Goal: Task Accomplishment & Management: Use online tool/utility

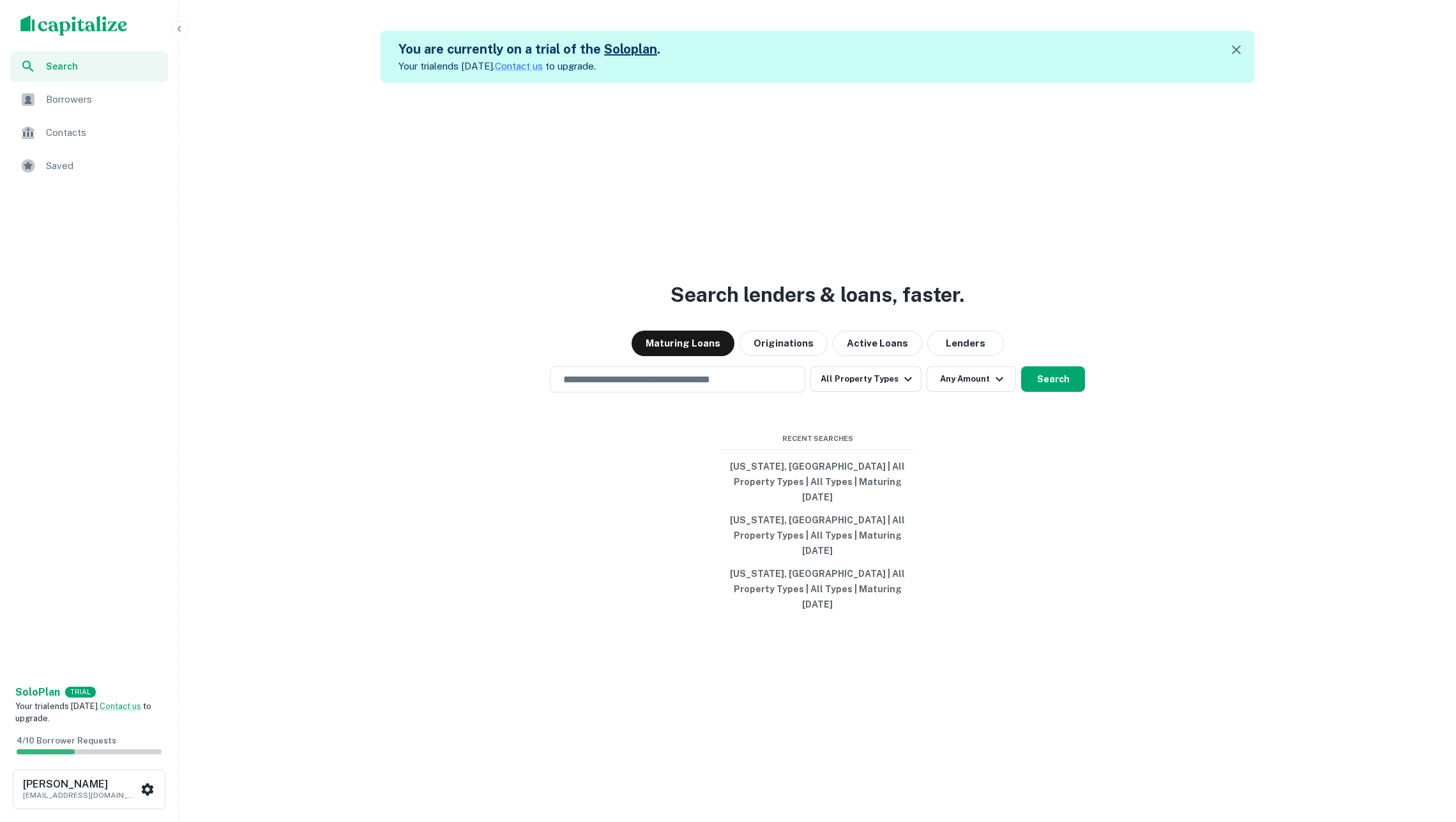
click at [108, 110] on div "Borrowers" at bounding box center [88, 99] width 158 height 31
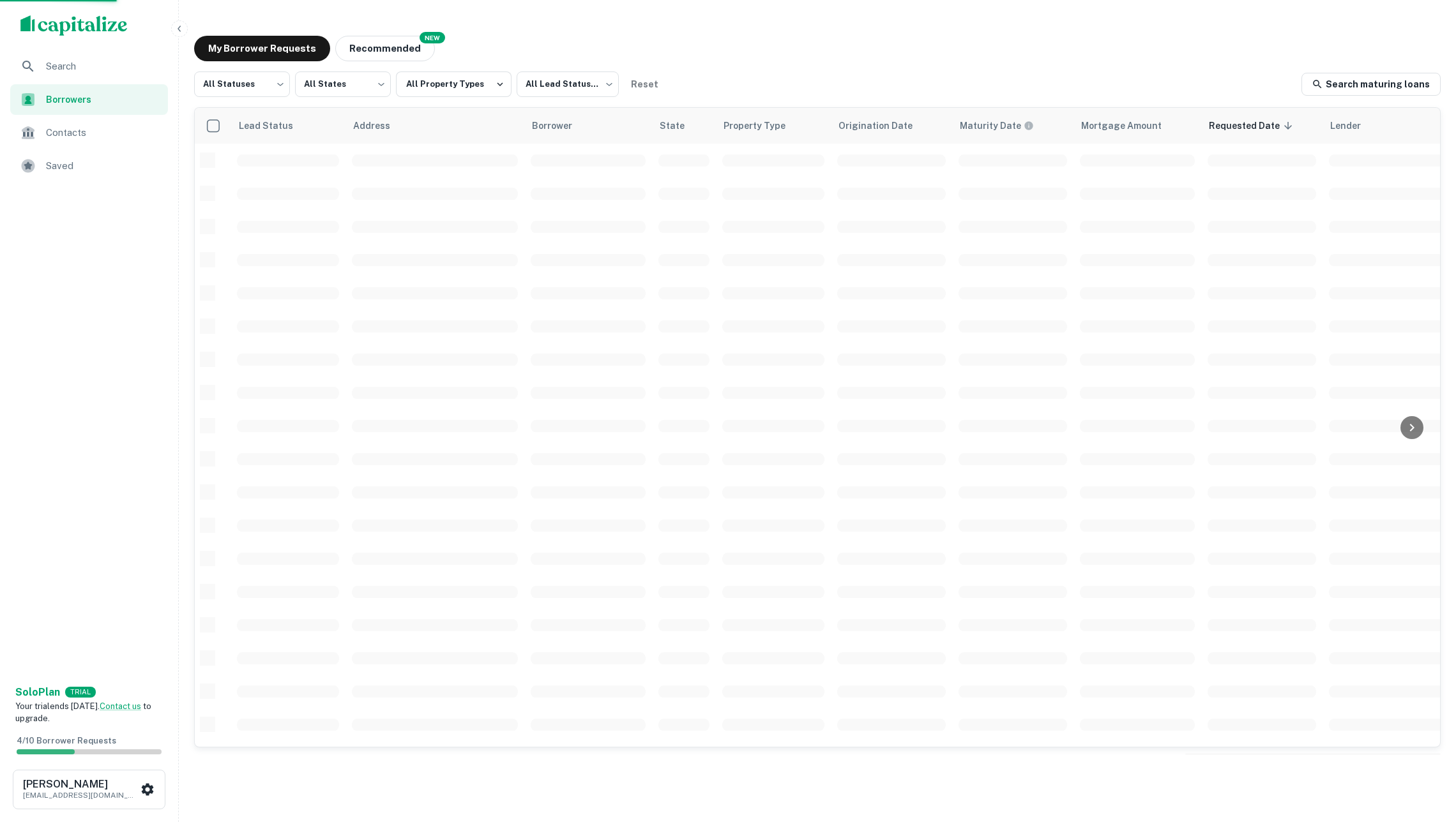
click at [446, 52] on div "My Borrower Requests NEW Recommended" at bounding box center [817, 48] width 1246 height 26
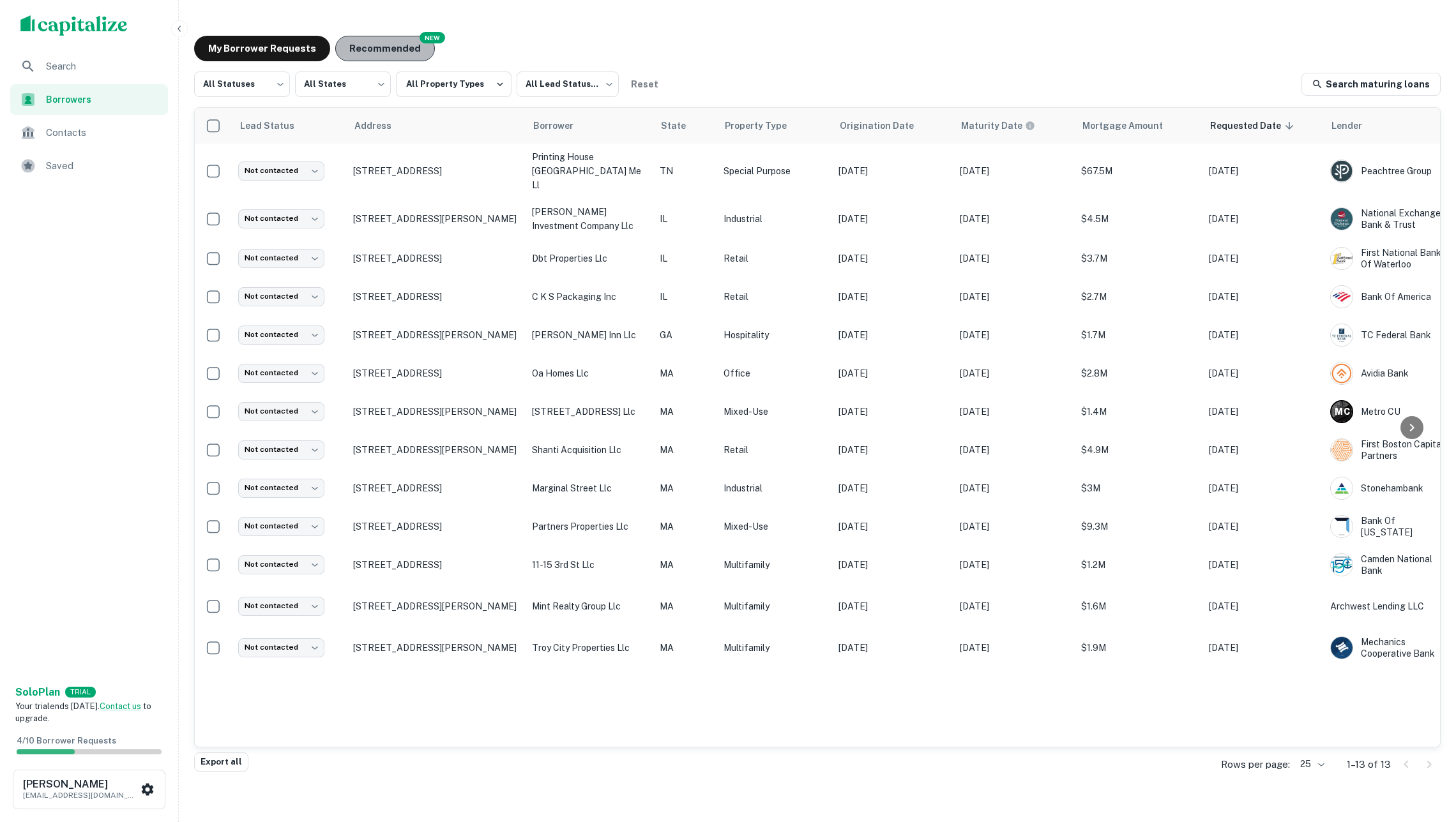
click at [417, 52] on button "Recommended" at bounding box center [385, 48] width 99 height 26
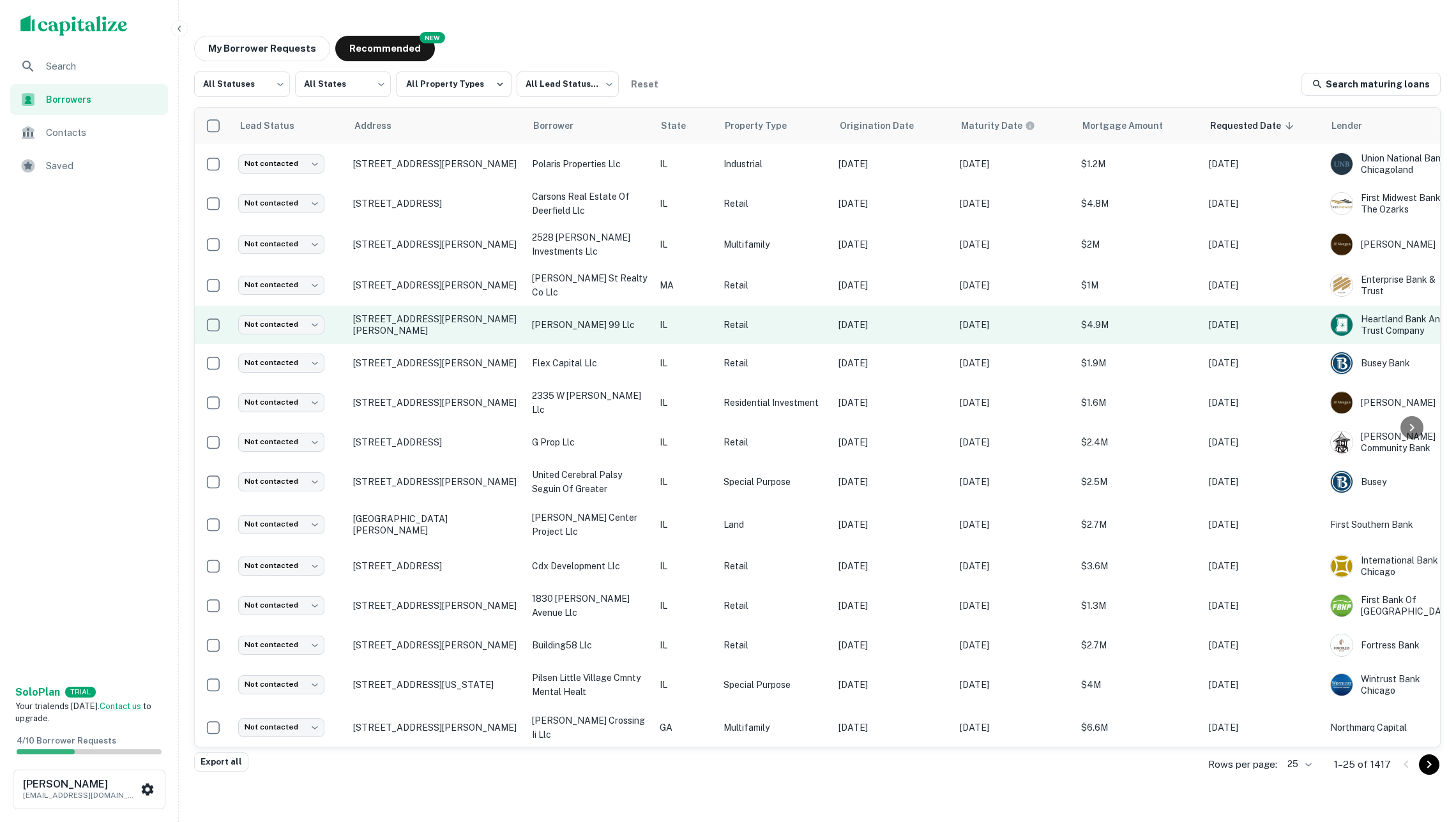
scroll to position [403, 0]
click at [512, 314] on p "7 Keisha Dr Bloomington, IL61704" at bounding box center [436, 325] width 166 height 23
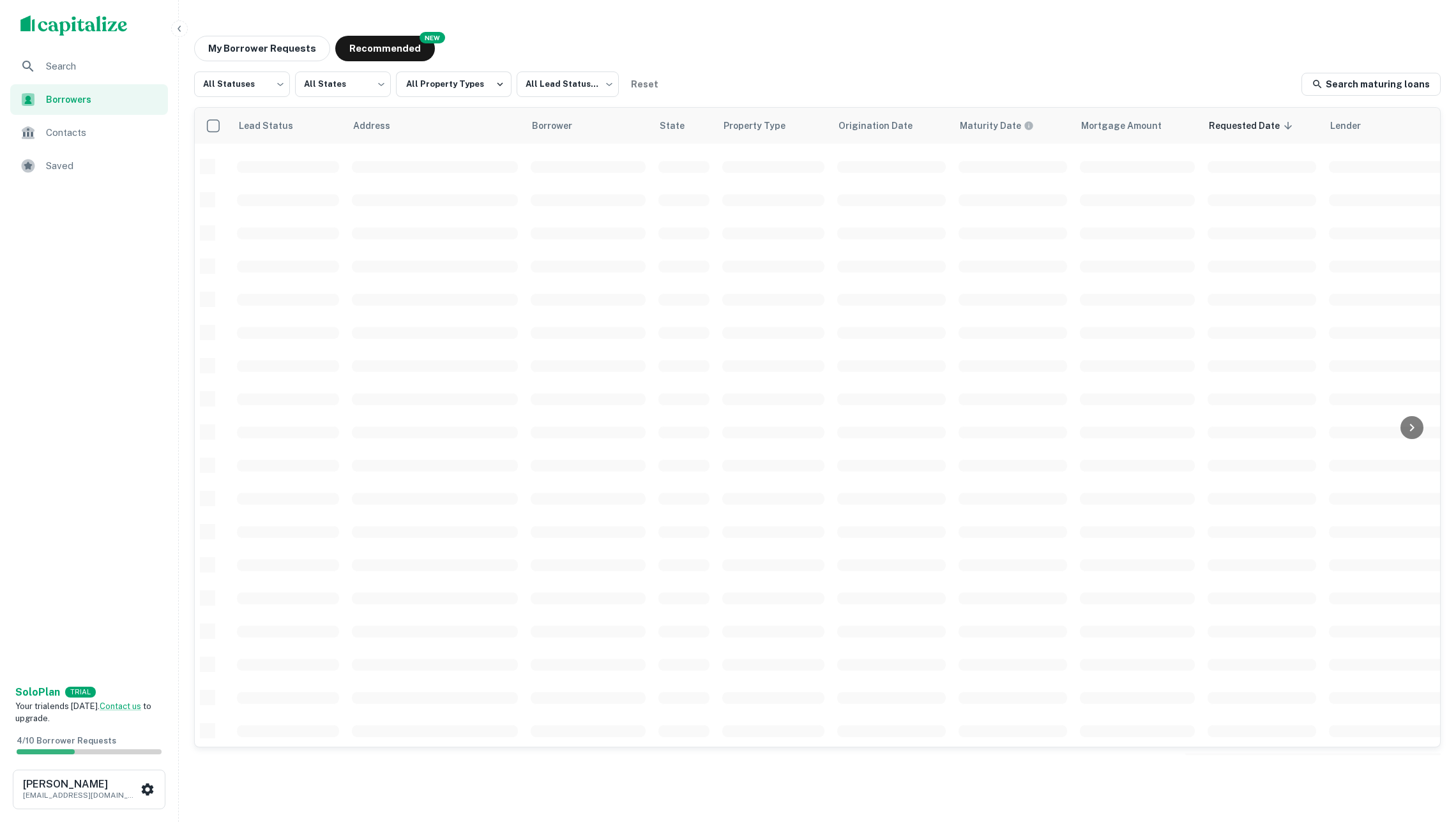
scroll to position [227, 0]
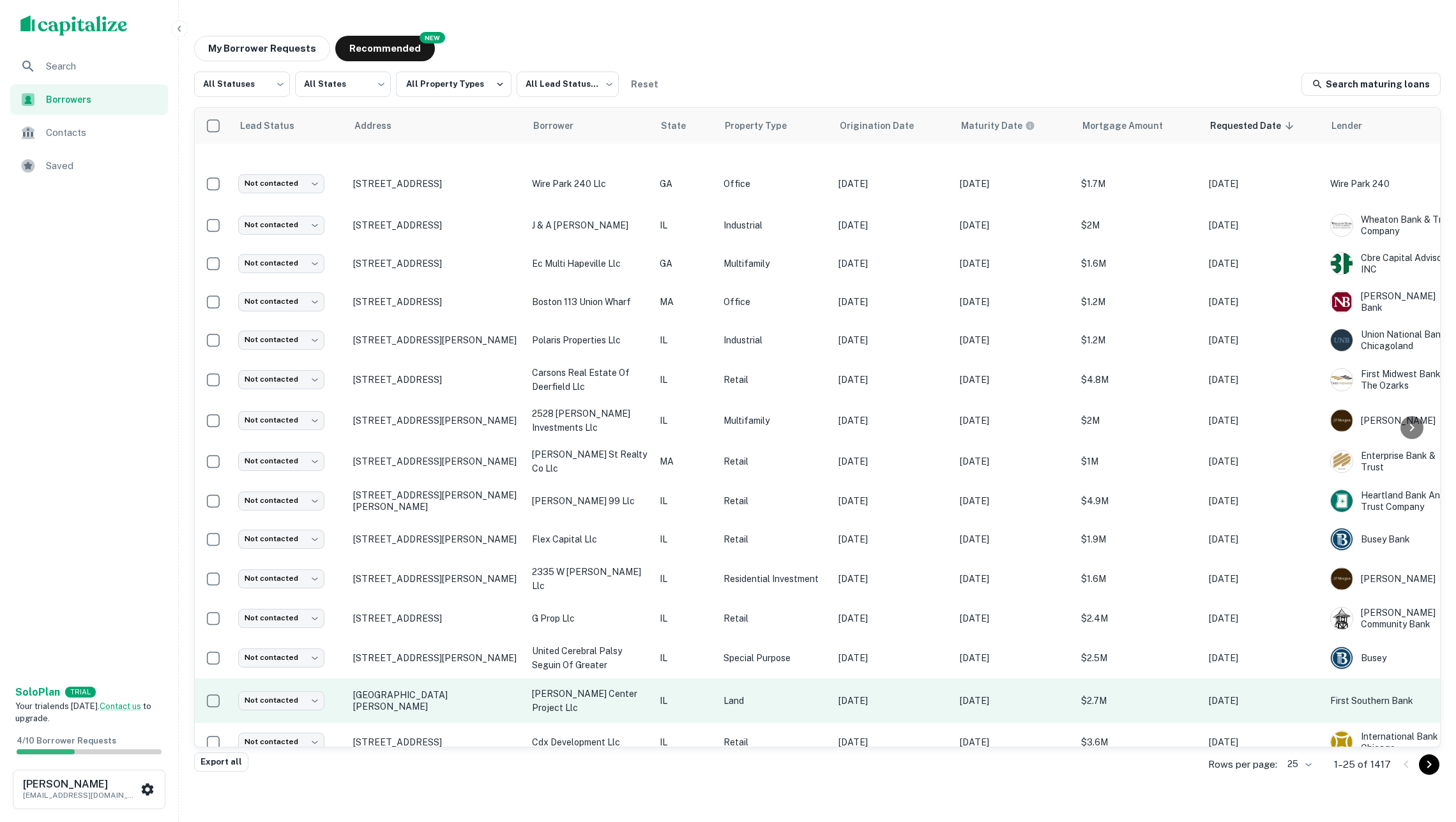
click at [503, 678] on td "Halfway Rd Marion, IL62959" at bounding box center [436, 701] width 179 height 45
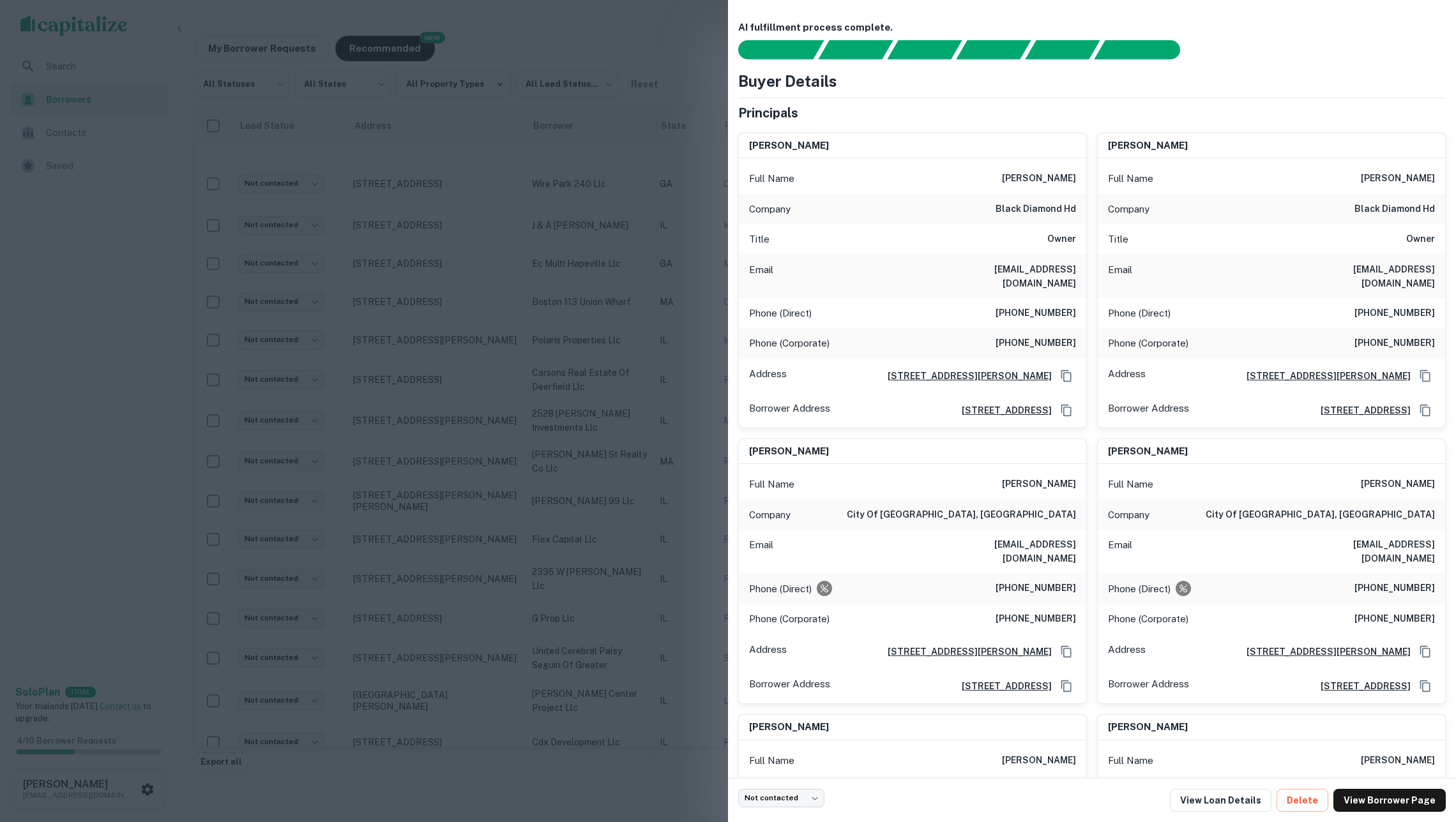
click at [478, 531] on div at bounding box center [728, 411] width 1456 height 822
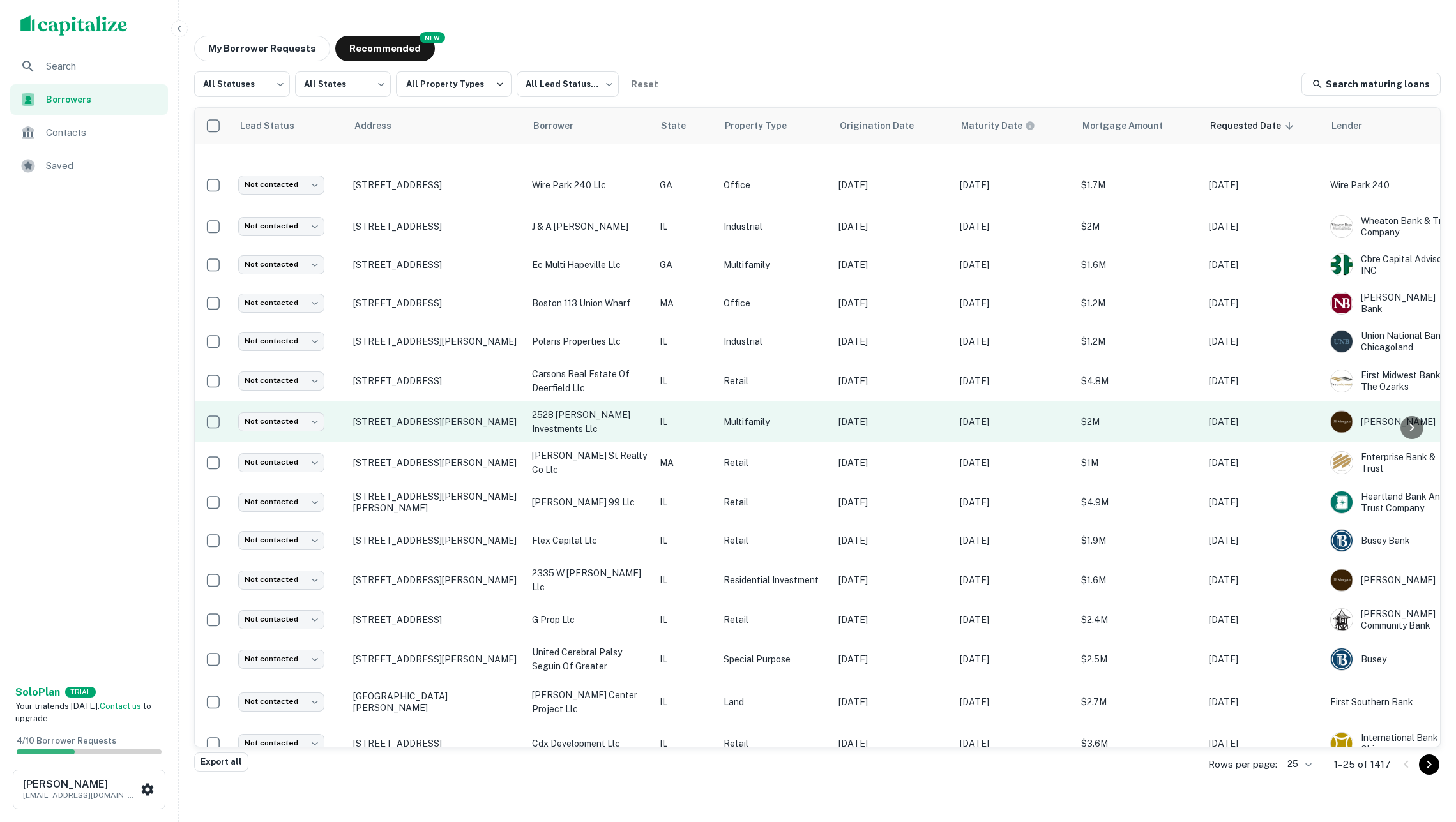
scroll to position [226, 0]
click at [492, 401] on td "2528 N Burling St Chicago, IL60614" at bounding box center [436, 421] width 179 height 41
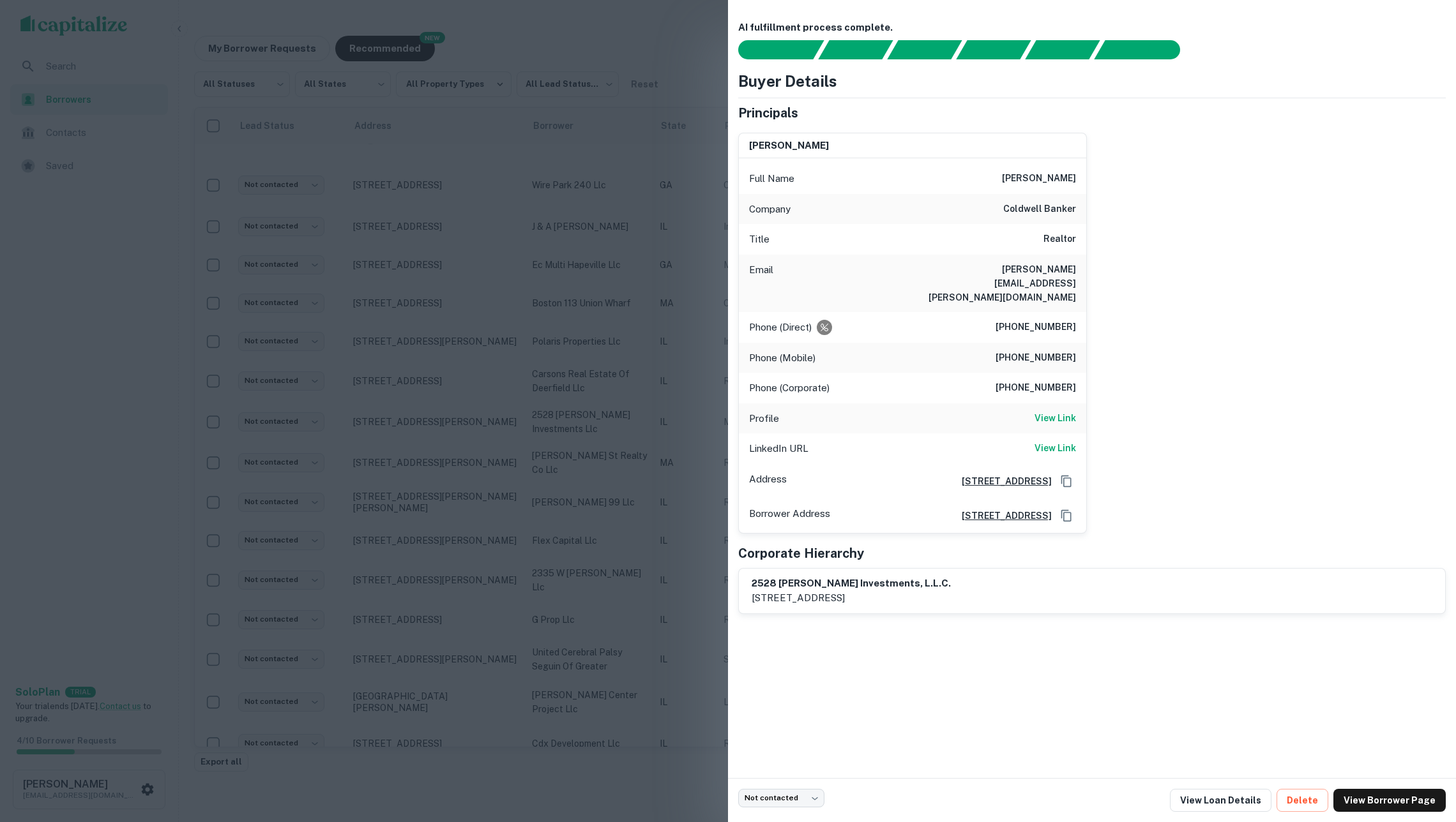
click at [492, 399] on div at bounding box center [728, 411] width 1456 height 822
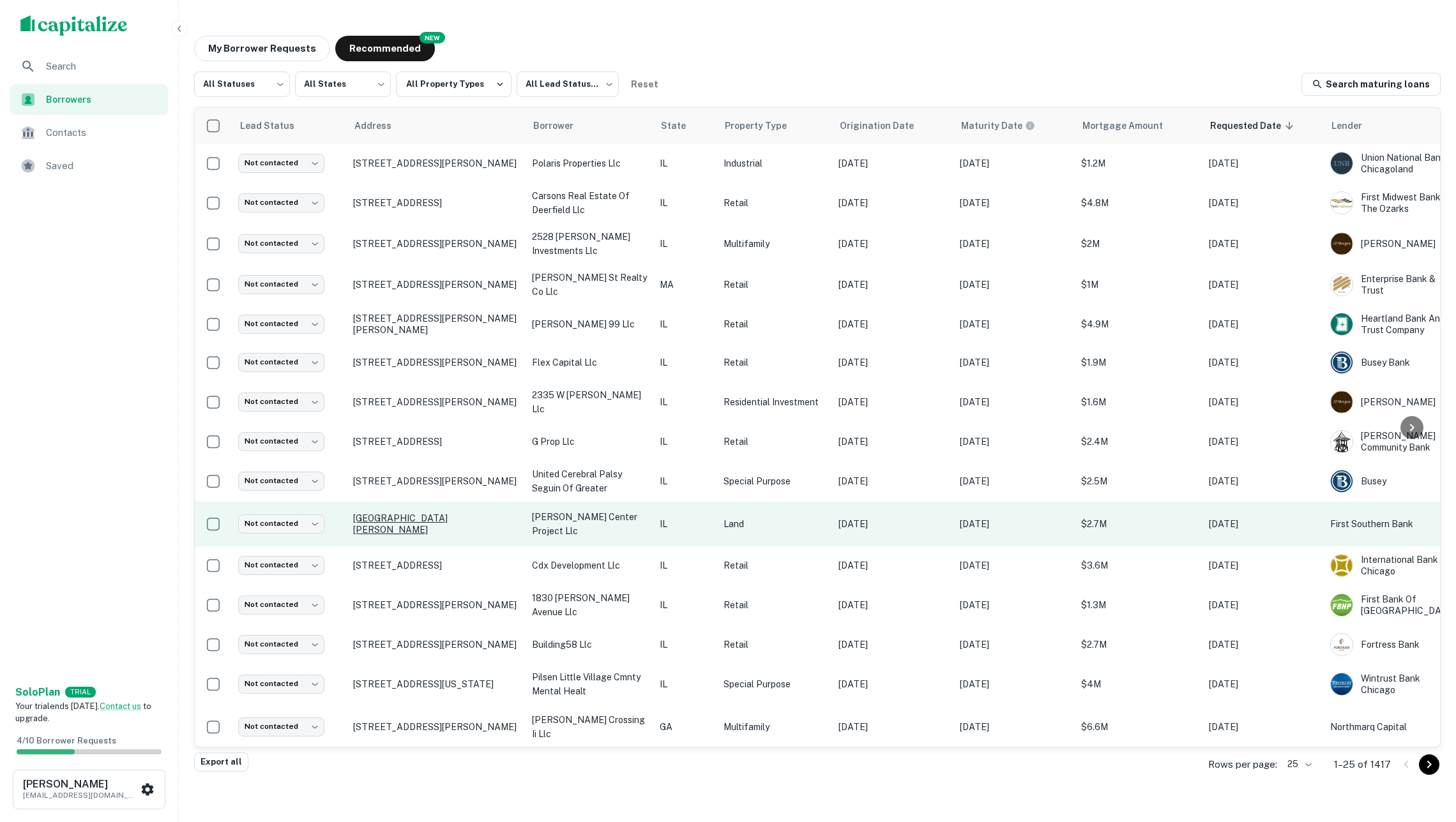
scroll to position [403, 0]
click at [512, 502] on td "Halfway Rd Marion, IL62959" at bounding box center [436, 525] width 179 height 45
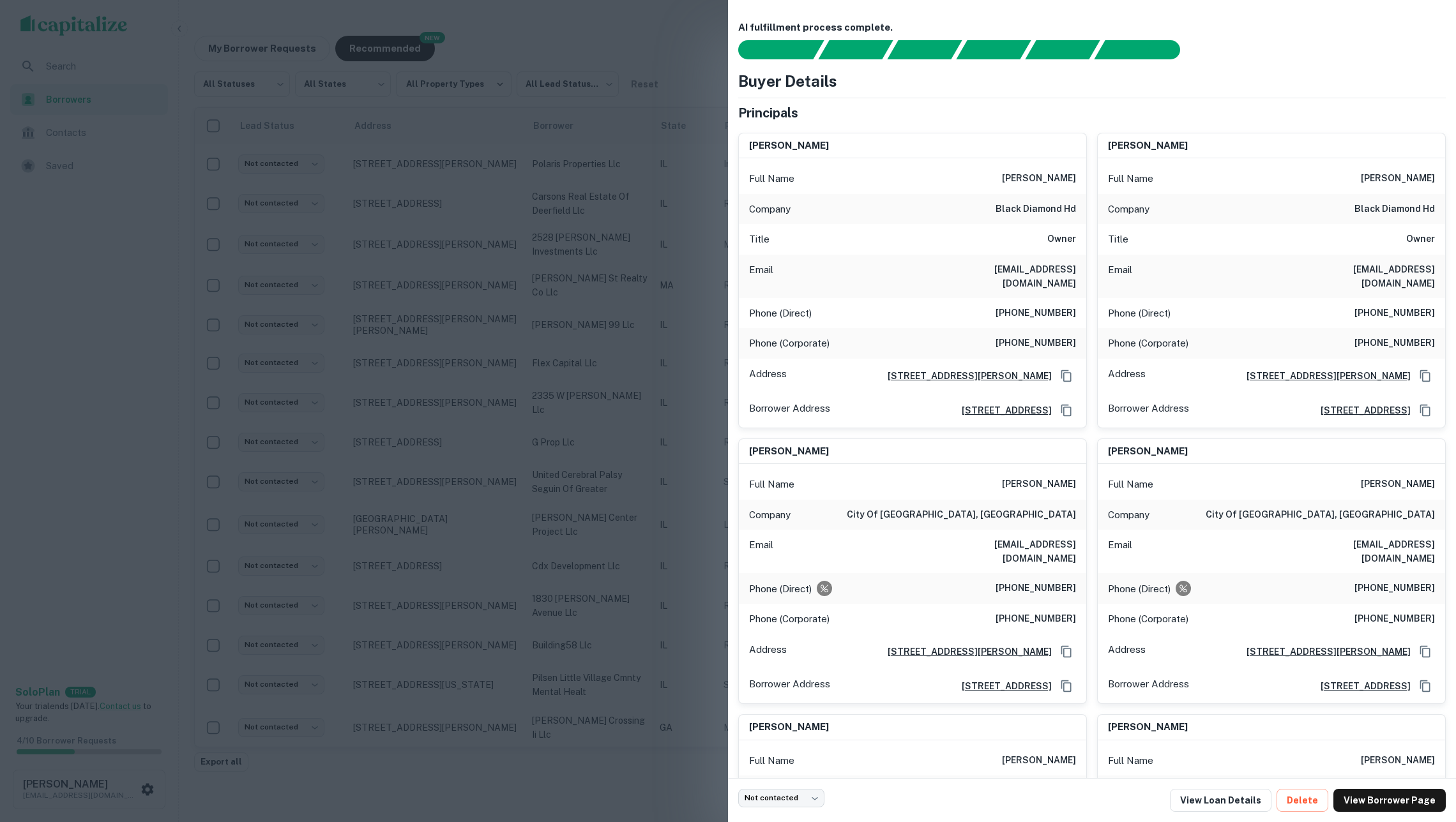
click at [509, 508] on div at bounding box center [728, 411] width 1456 height 822
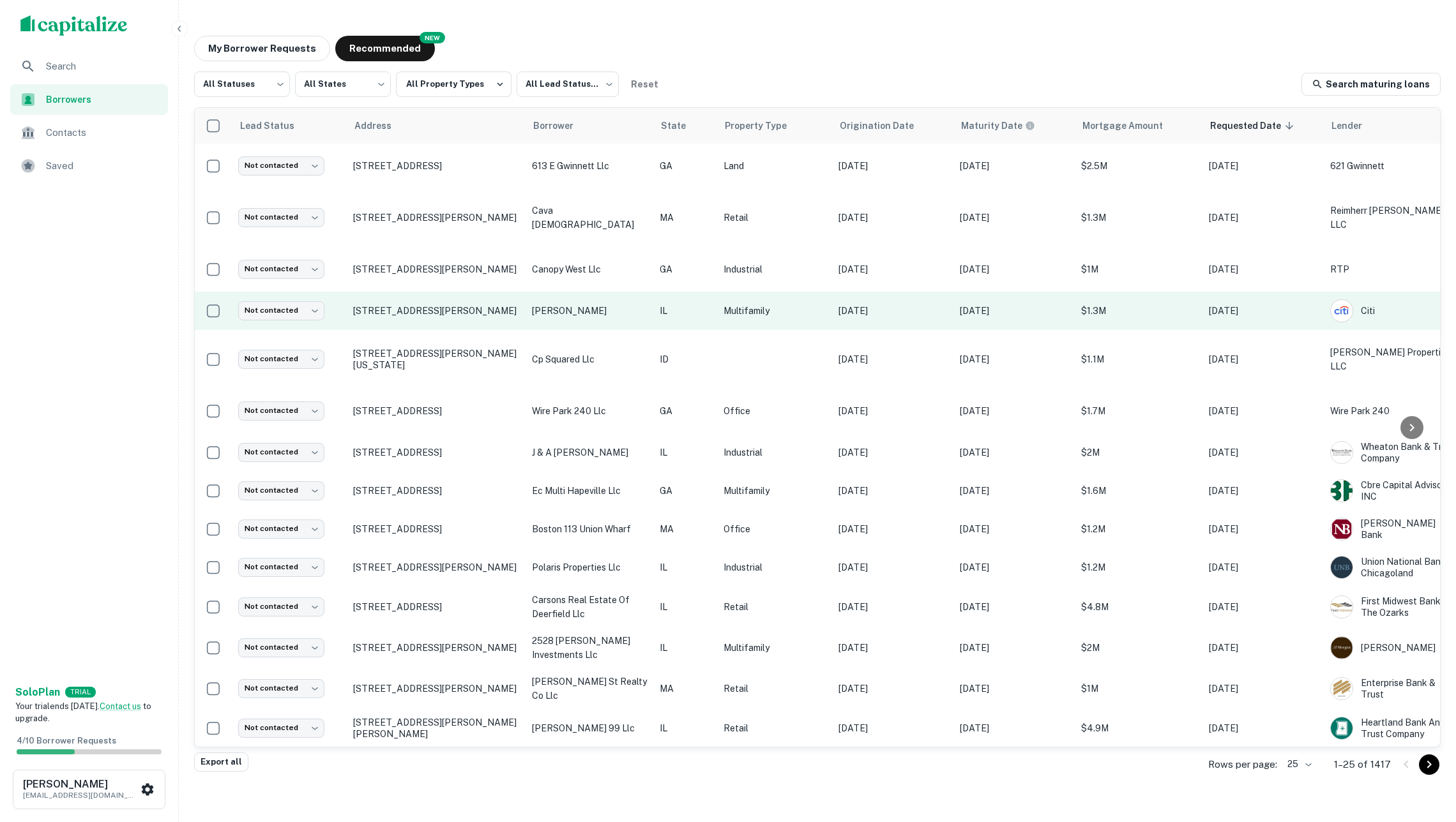
scroll to position [0, 0]
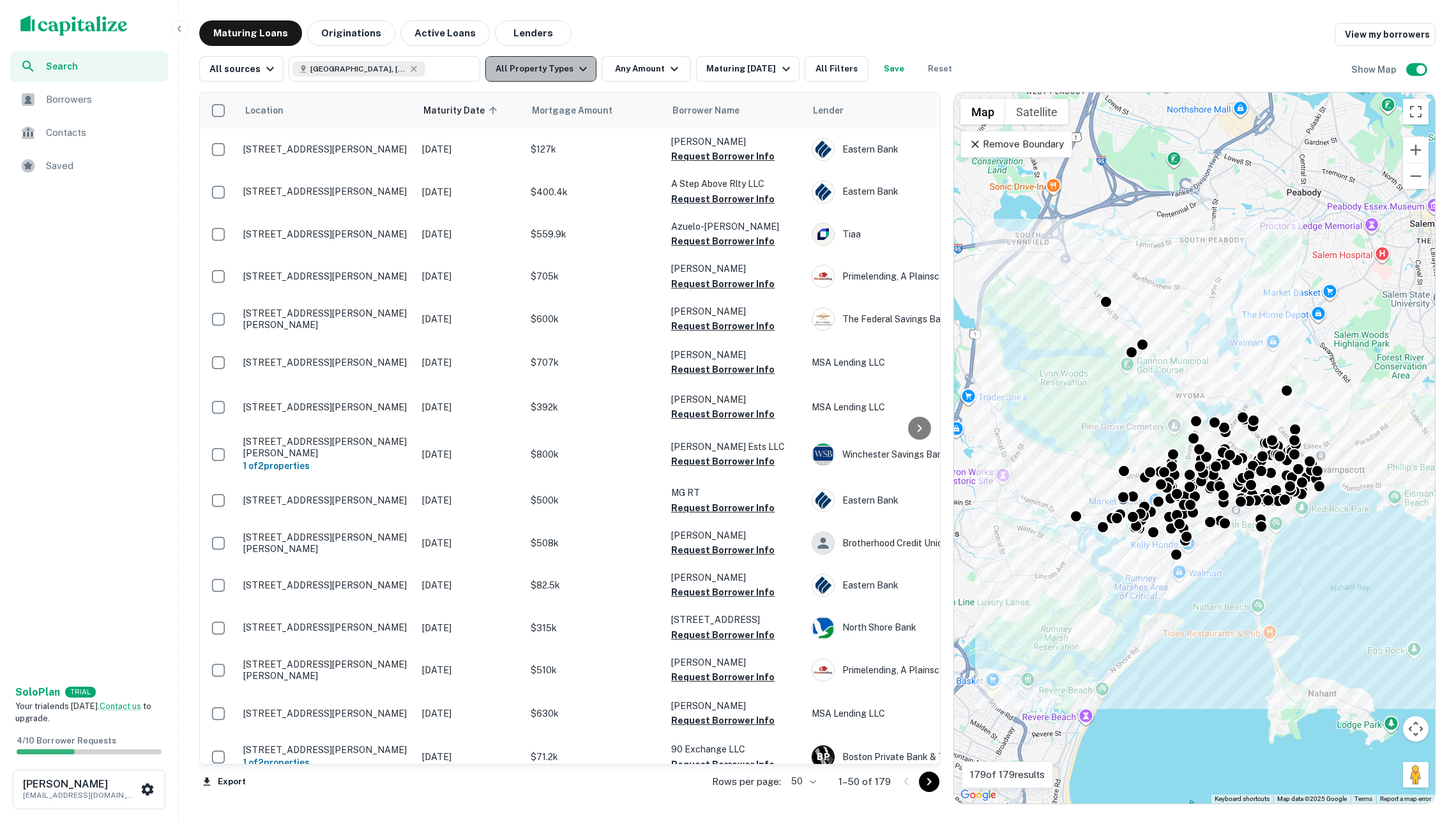
click at [585, 69] on icon "button" at bounding box center [583, 68] width 8 height 4
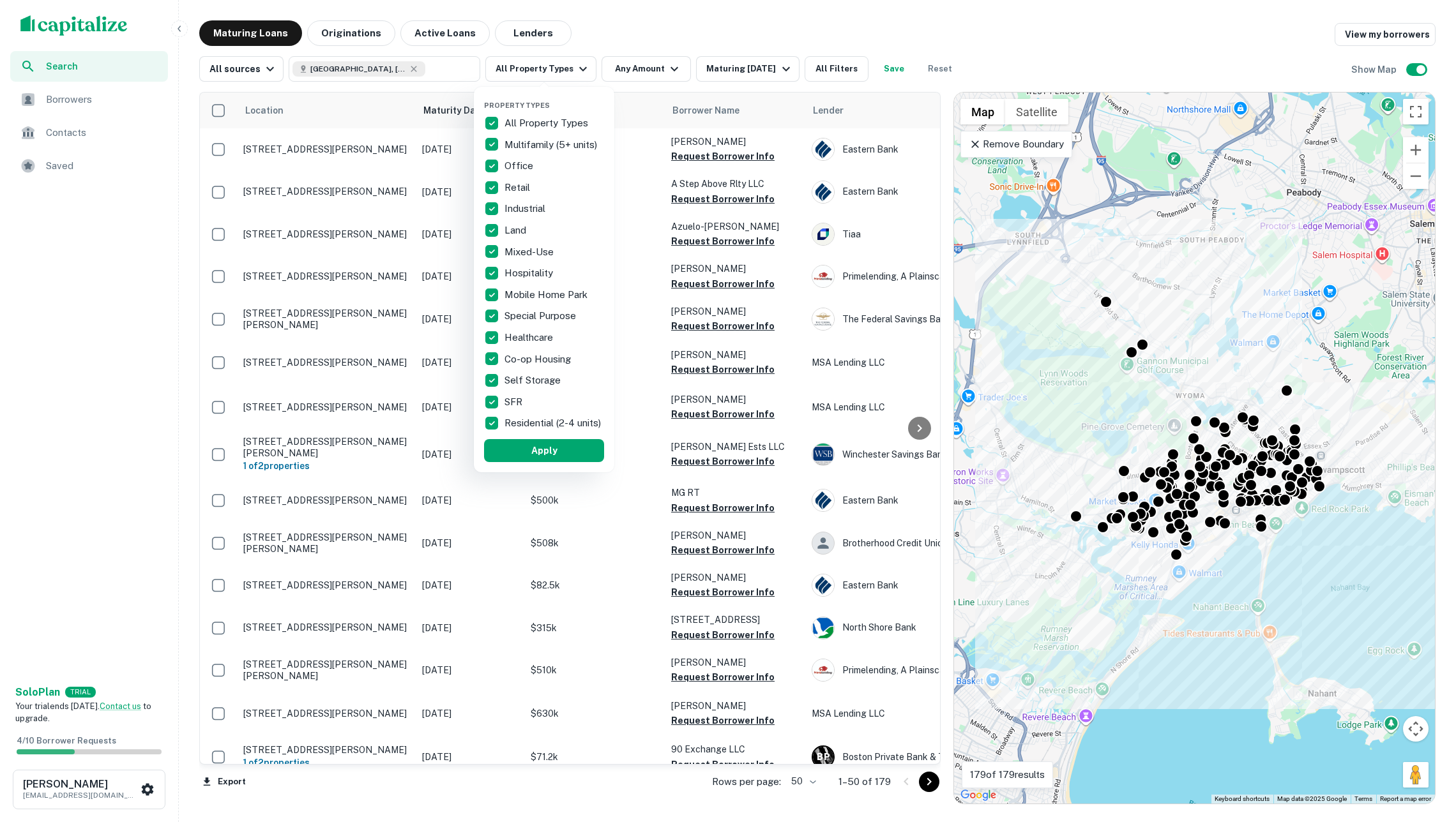
click at [548, 120] on p "All Property Types" at bounding box center [547, 123] width 86 height 15
click at [519, 187] on p "Retail" at bounding box center [518, 188] width 28 height 15
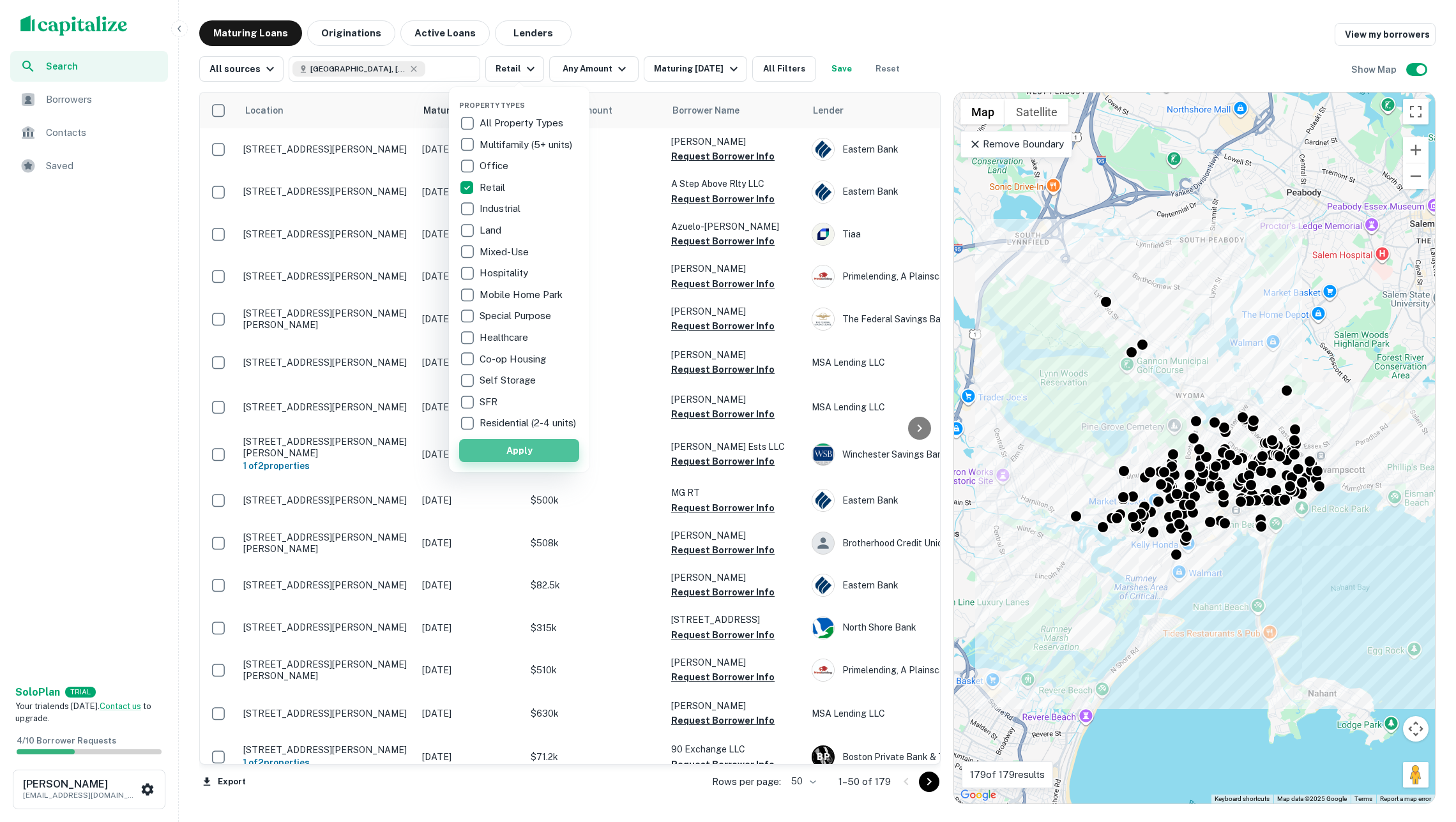
click at [532, 453] on button "Apply" at bounding box center [519, 451] width 120 height 23
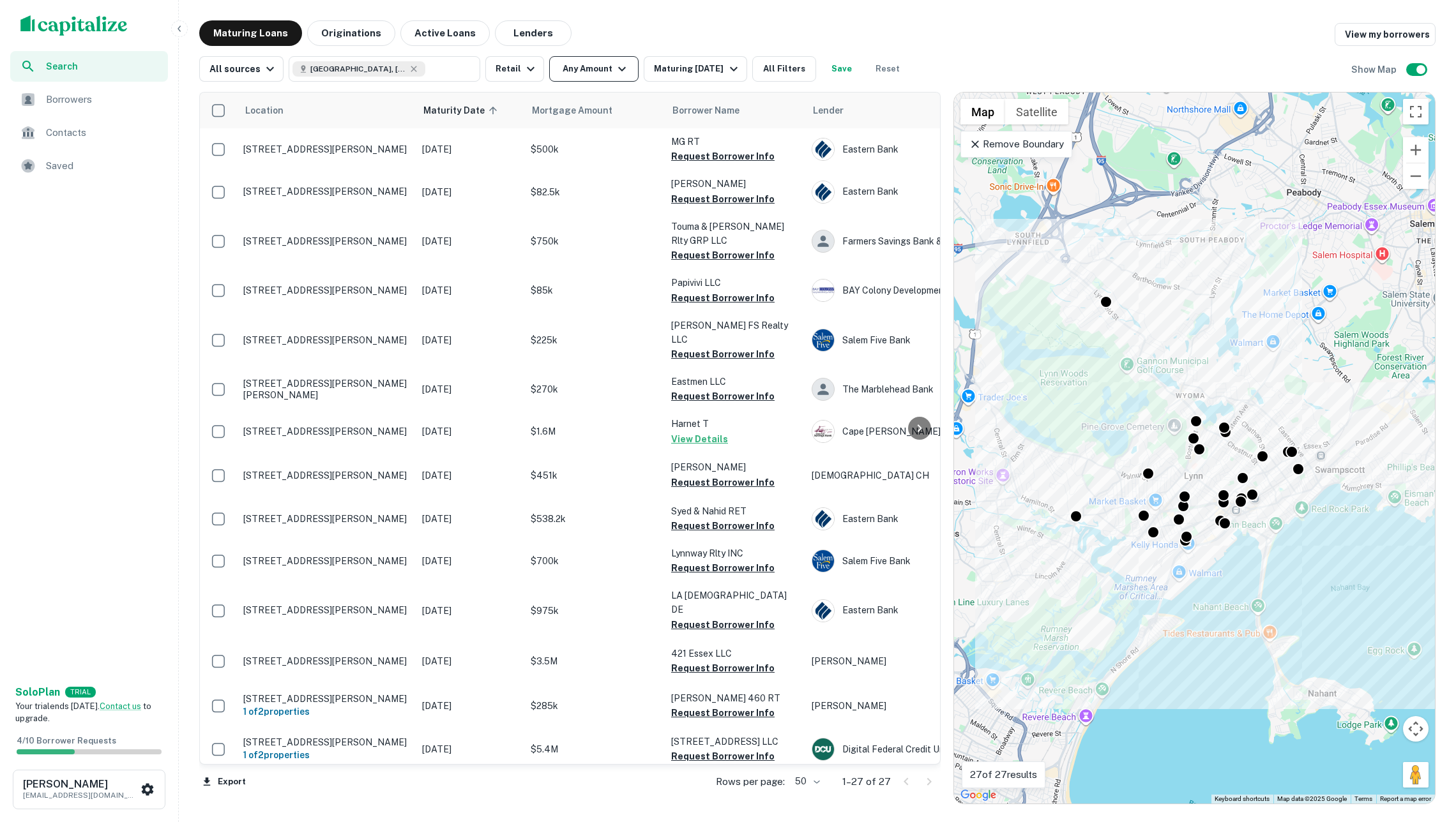
click at [614, 72] on button "Any Amount" at bounding box center [594, 68] width 89 height 26
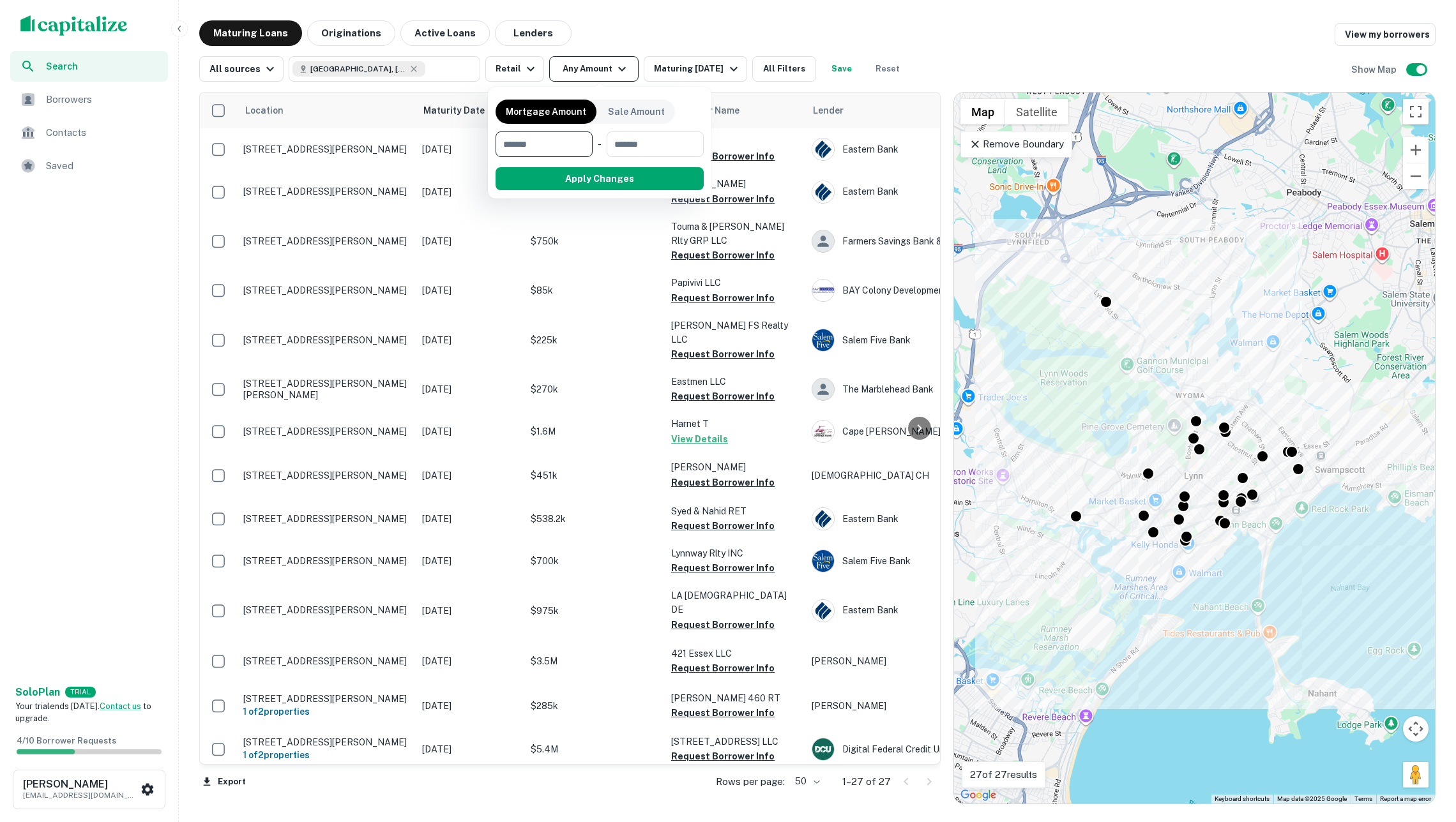
type input "*"
type input "*******"
click at [619, 178] on button "Apply Changes" at bounding box center [623, 179] width 162 height 23
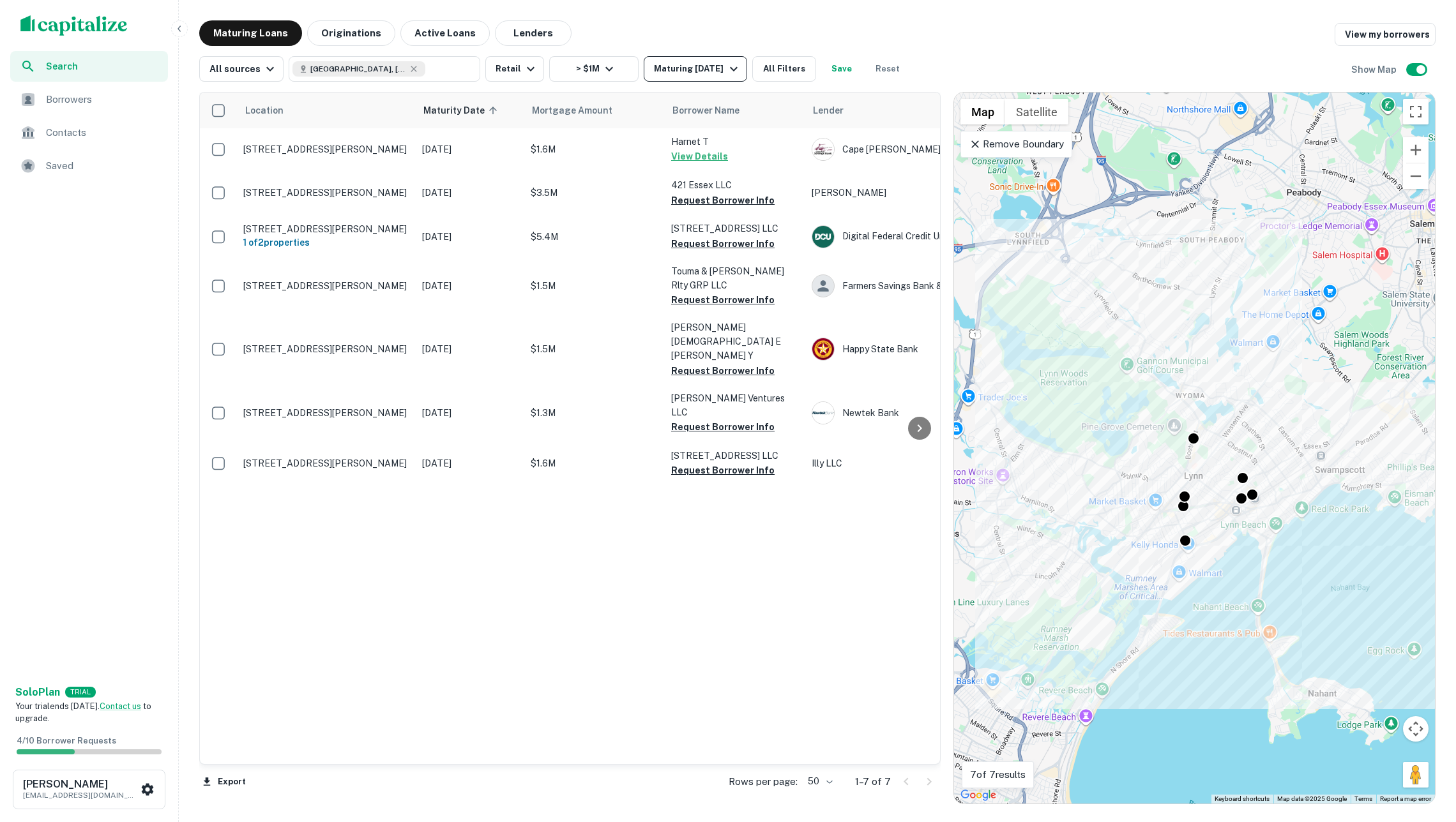
click at [695, 67] on div "Maturing [DATE]" at bounding box center [697, 68] width 87 height 15
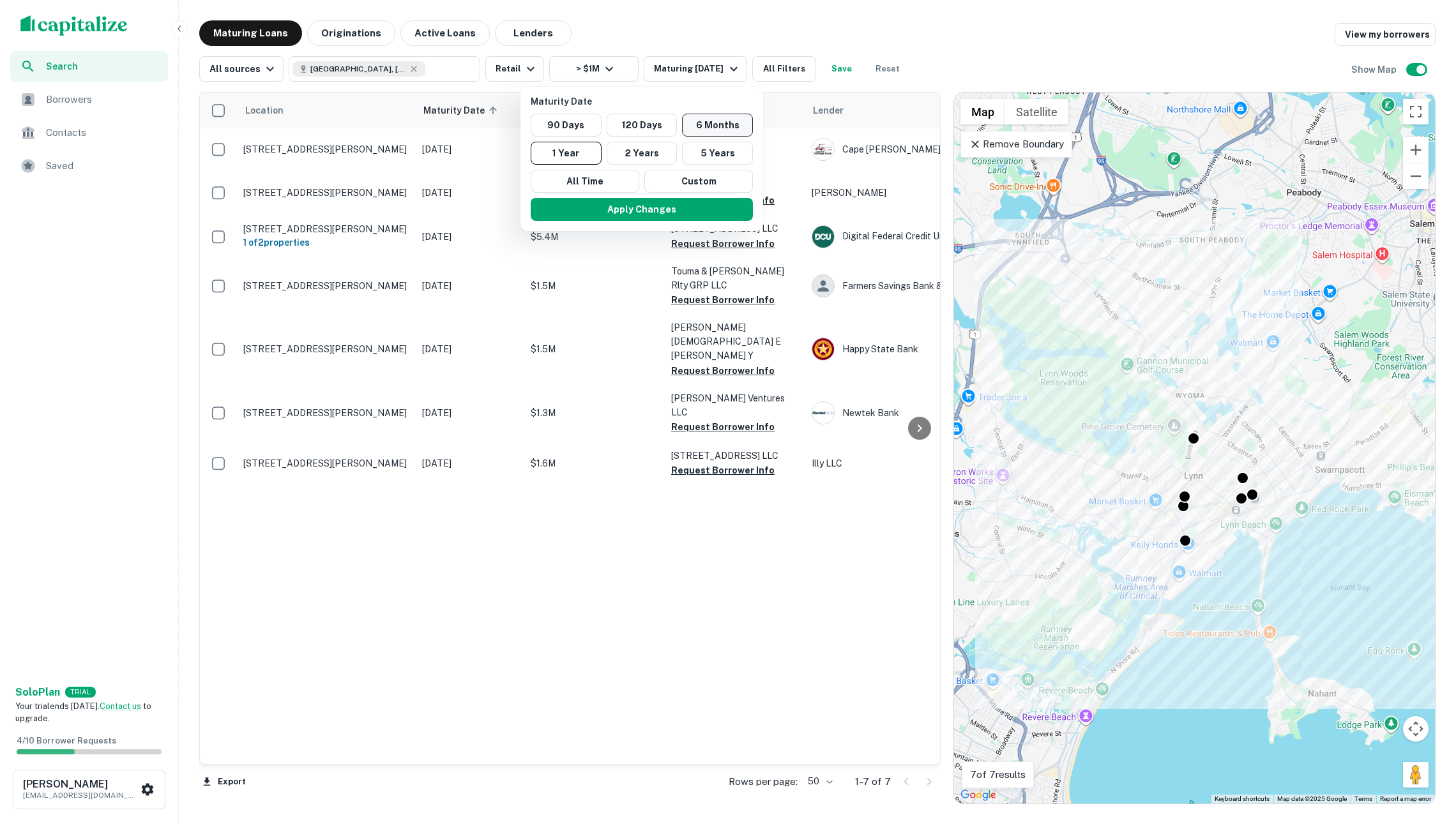
click at [721, 124] on button "6 Months" at bounding box center [717, 125] width 71 height 23
click at [682, 205] on button "Apply Changes" at bounding box center [655, 209] width 222 height 23
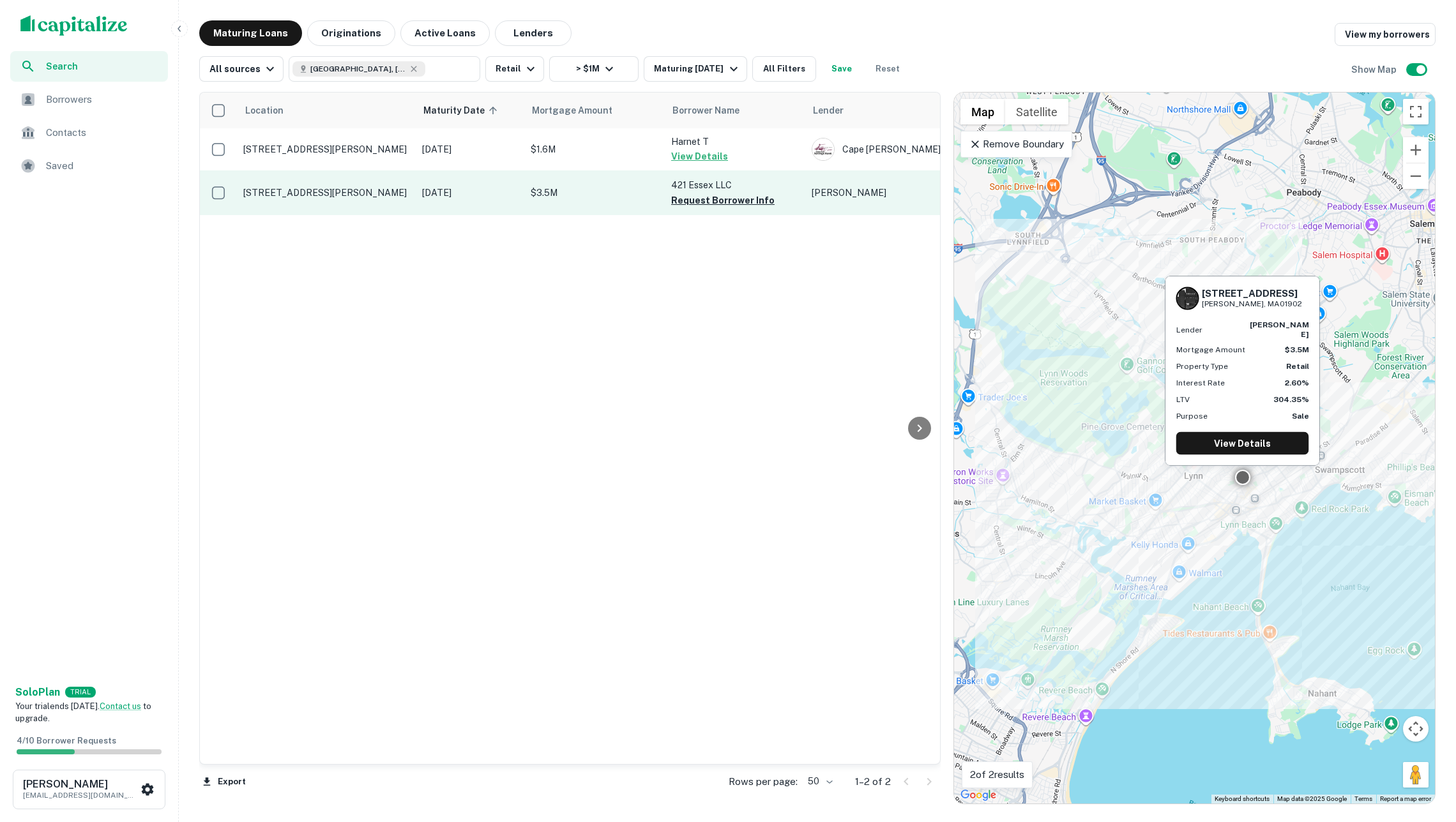
click at [394, 203] on td "[STREET_ADDRESS][PERSON_NAME]" at bounding box center [326, 193] width 179 height 45
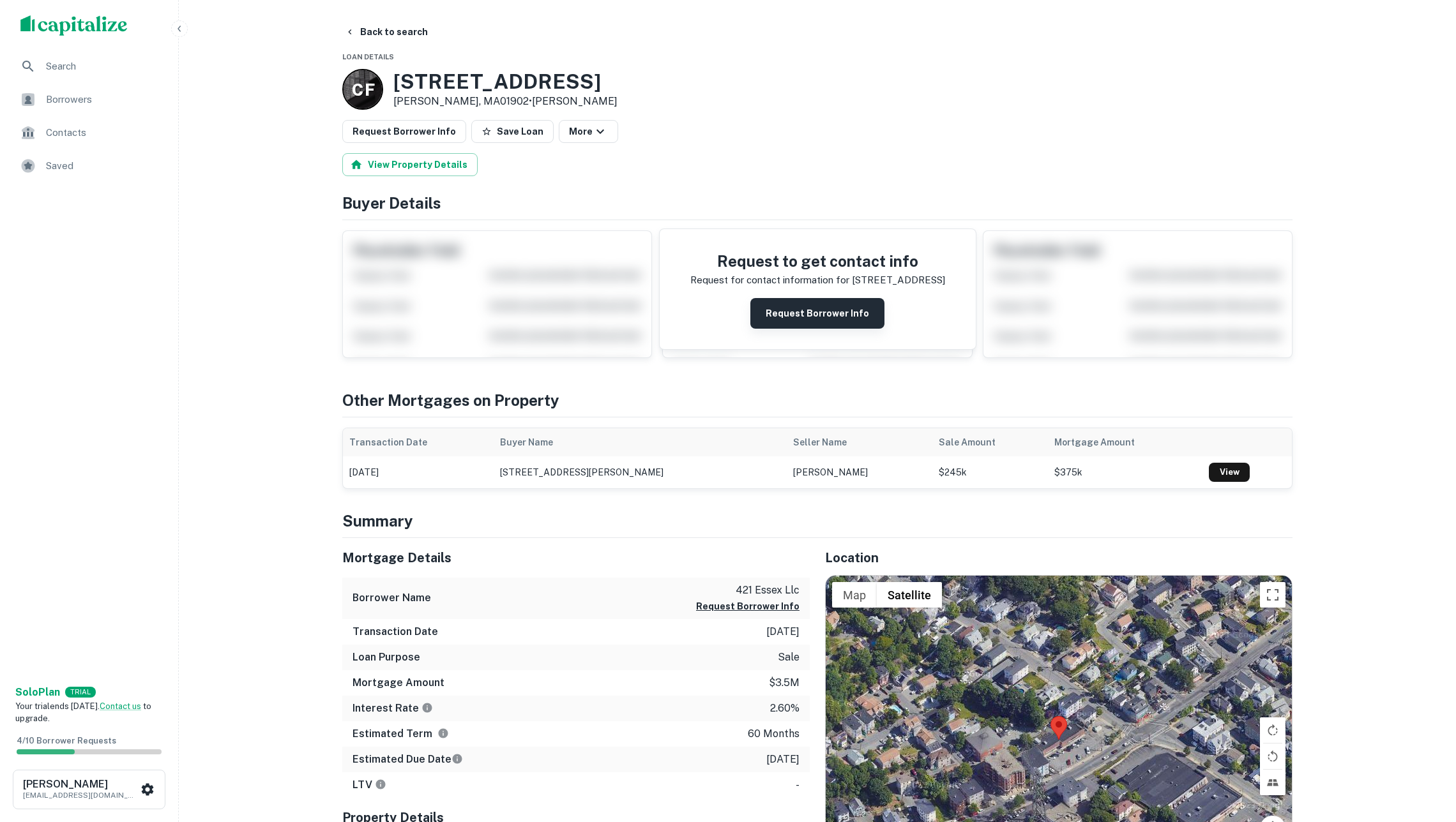
click at [816, 329] on button "Request Borrower Info" at bounding box center [817, 313] width 134 height 31
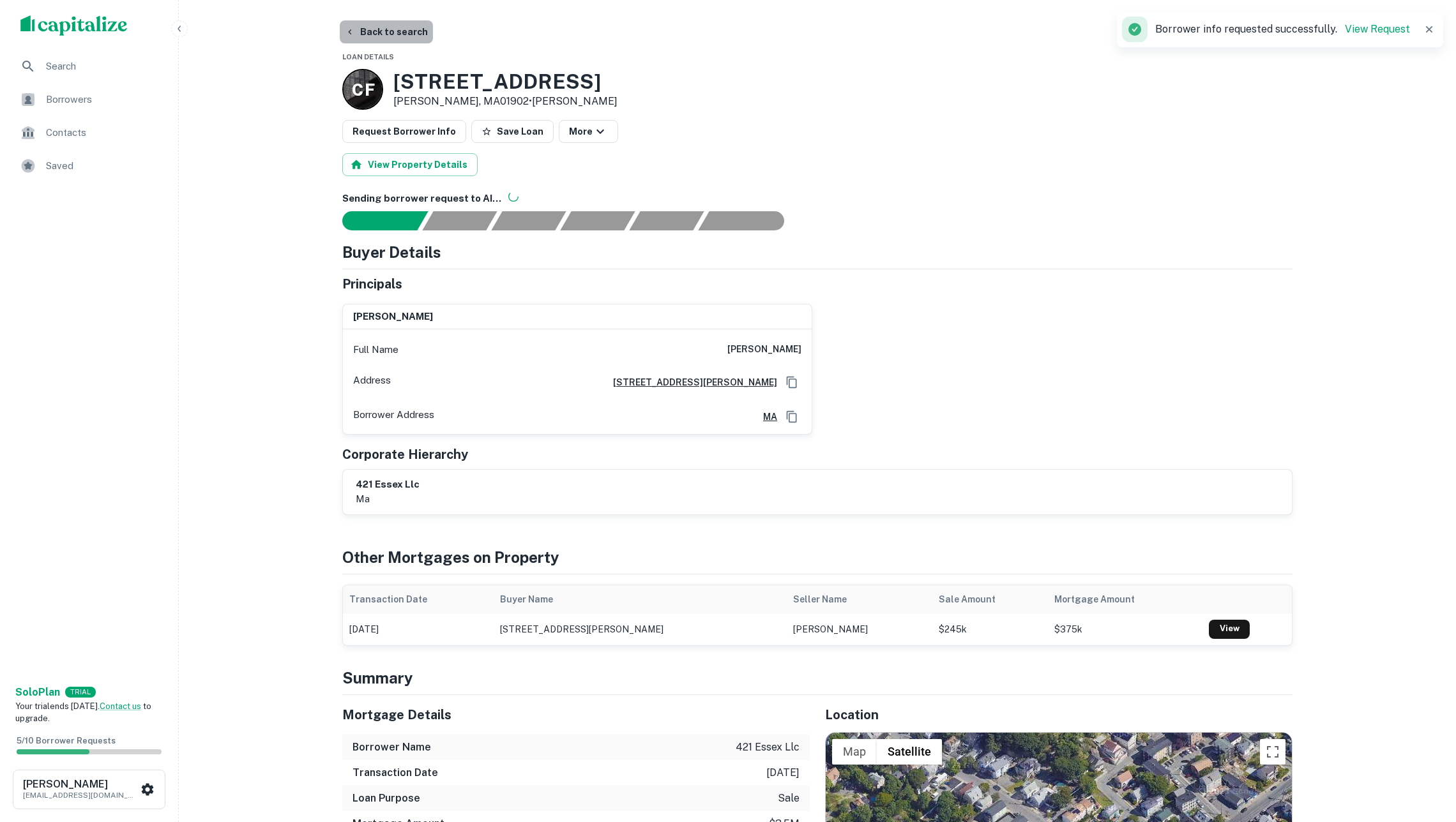
click at [389, 31] on button "Back to search" at bounding box center [387, 32] width 94 height 23
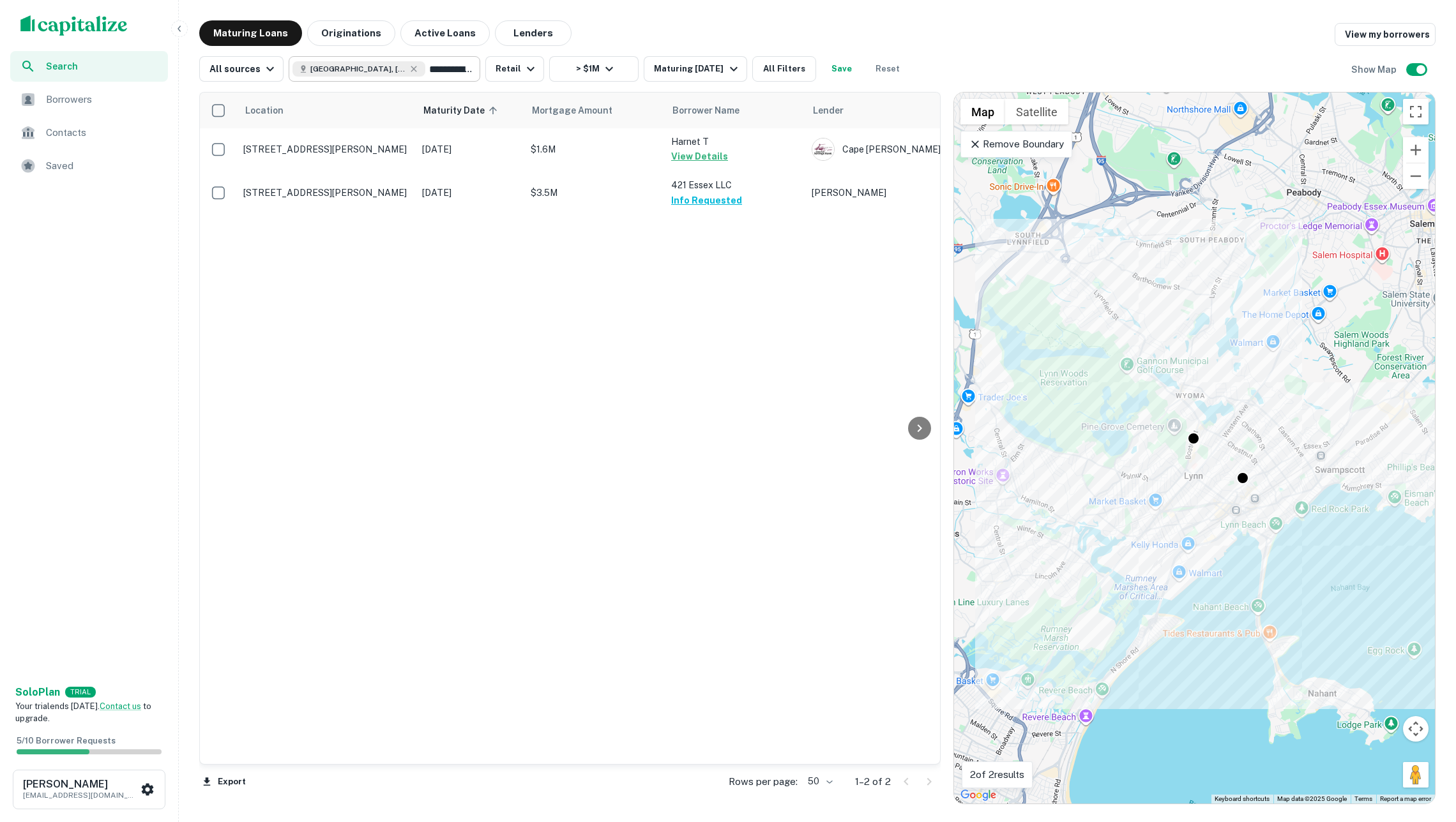
click at [425, 69] on input "**********" at bounding box center [449, 68] width 49 height 18
click at [412, 69] on input "**********" at bounding box center [373, 68] width 163 height 18
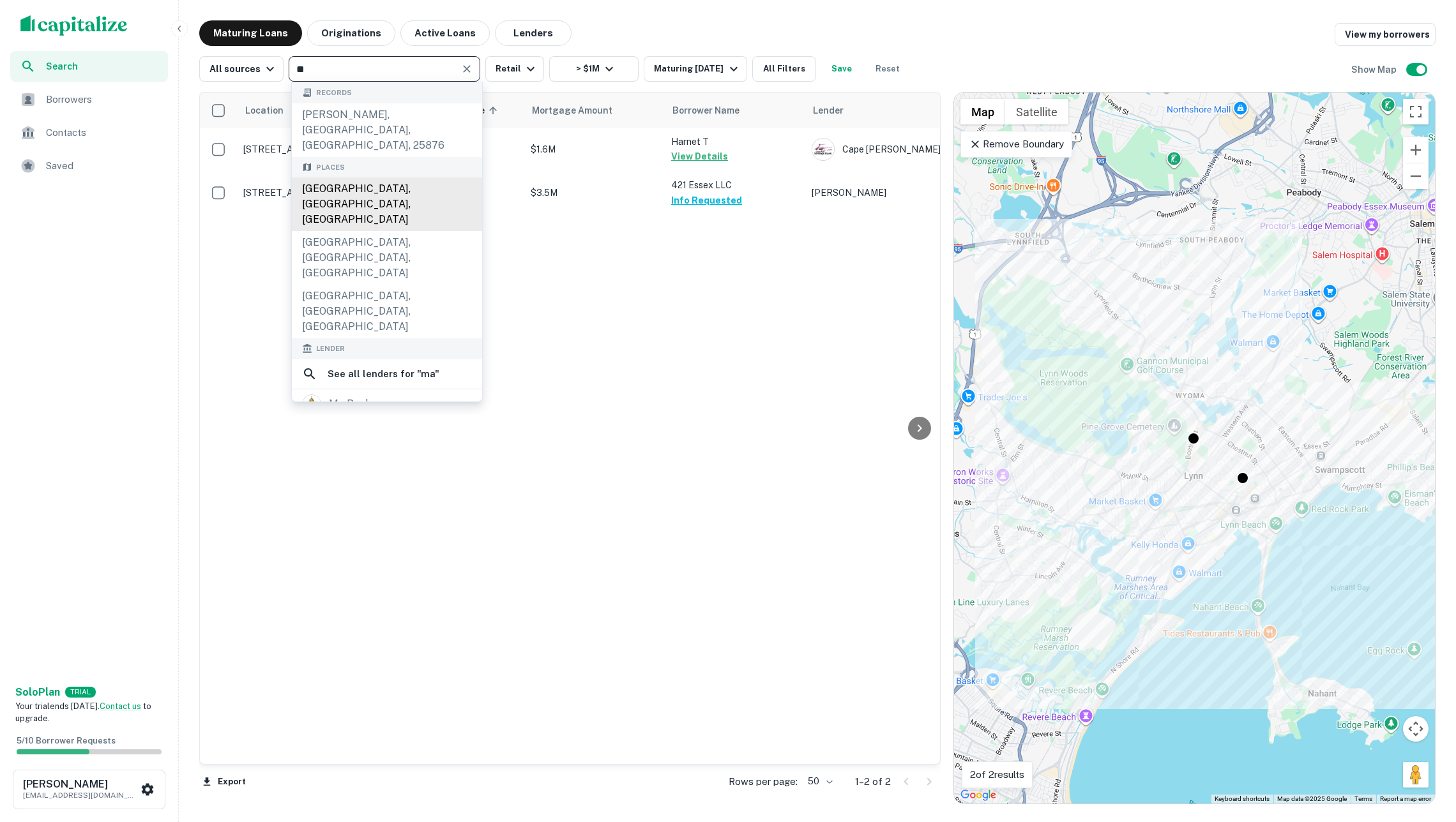
type input "***"
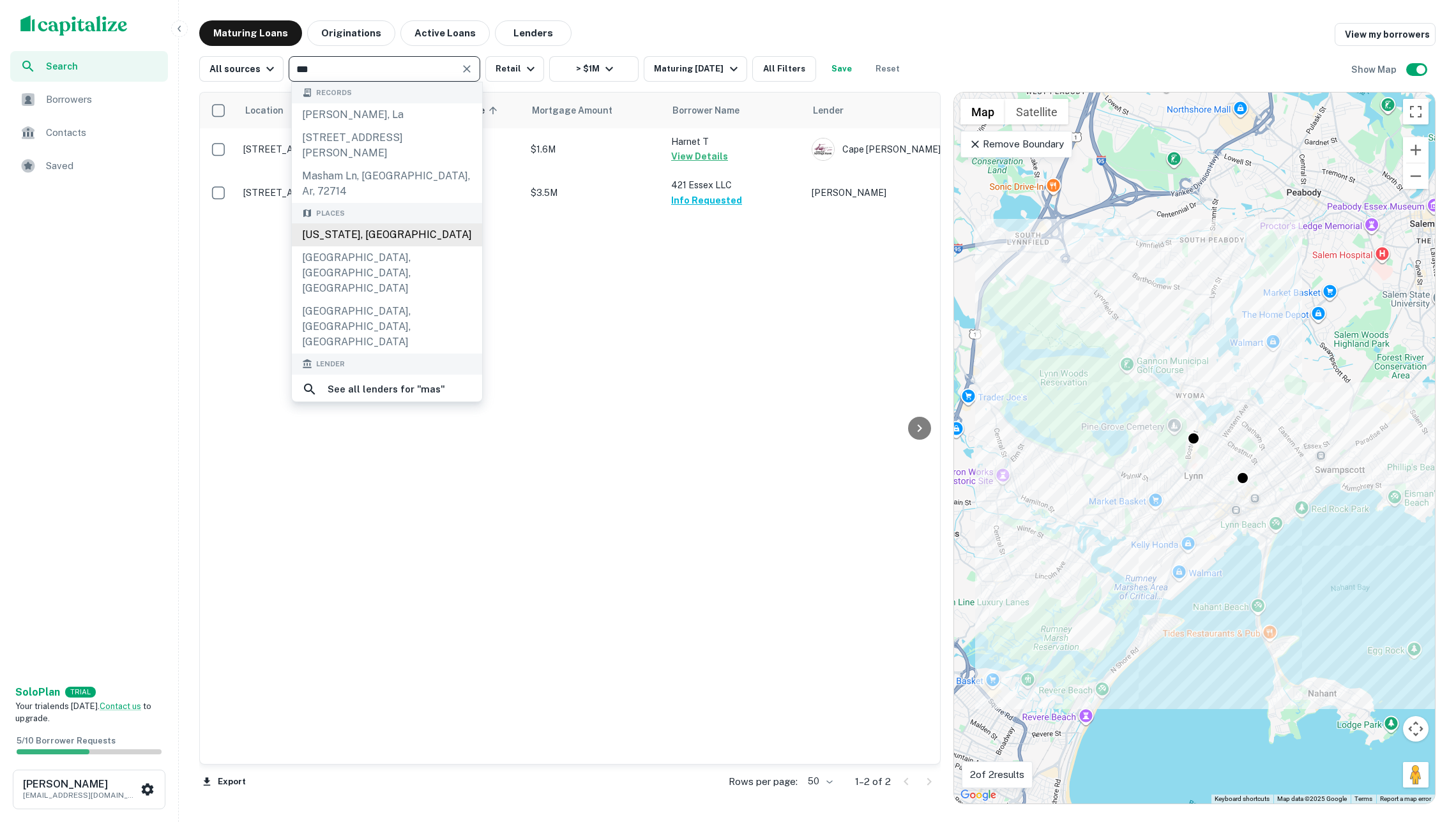
click at [404, 228] on div "[US_STATE], [GEOGRAPHIC_DATA]" at bounding box center [387, 235] width 190 height 23
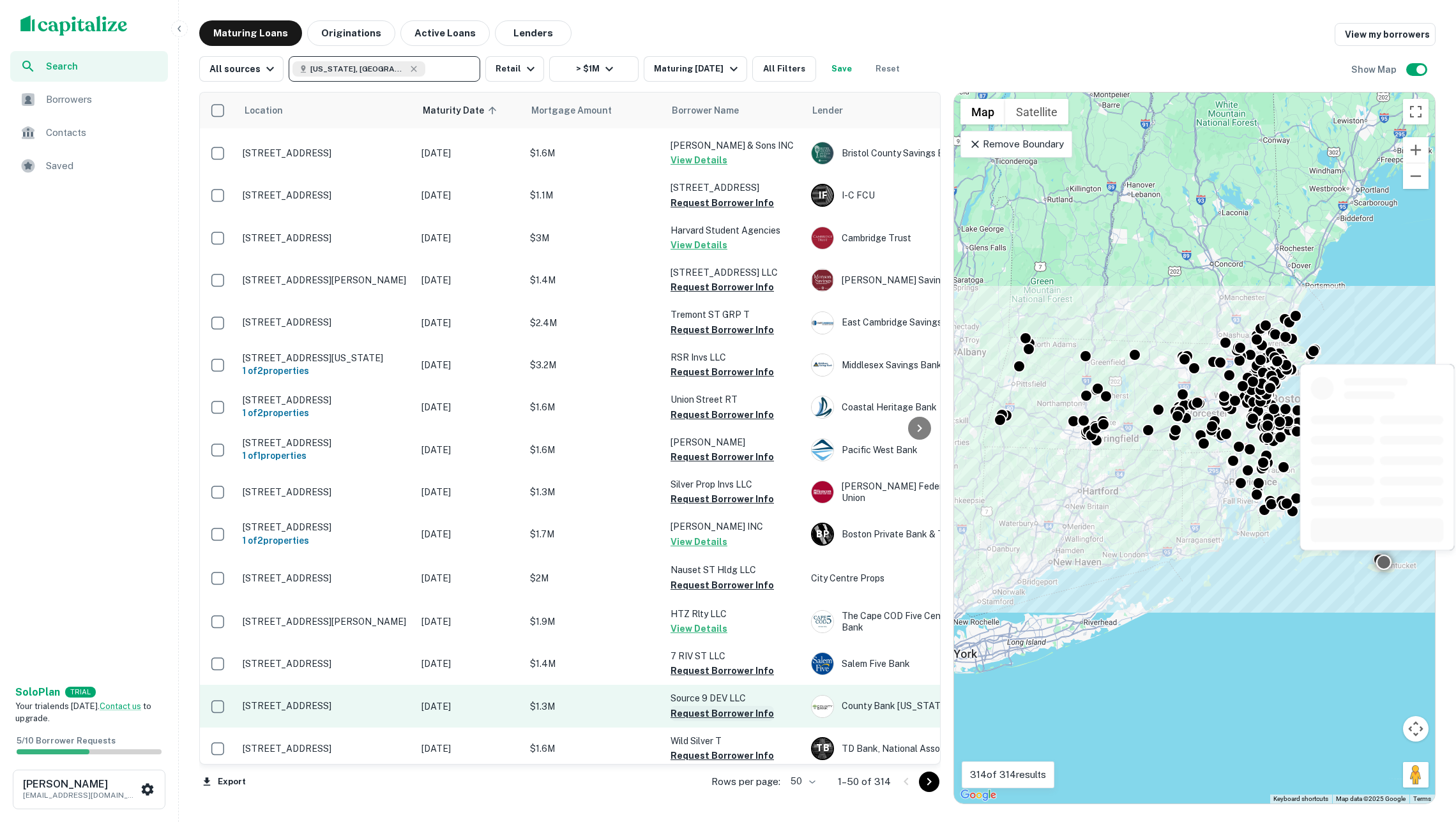
scroll to position [1500, 1]
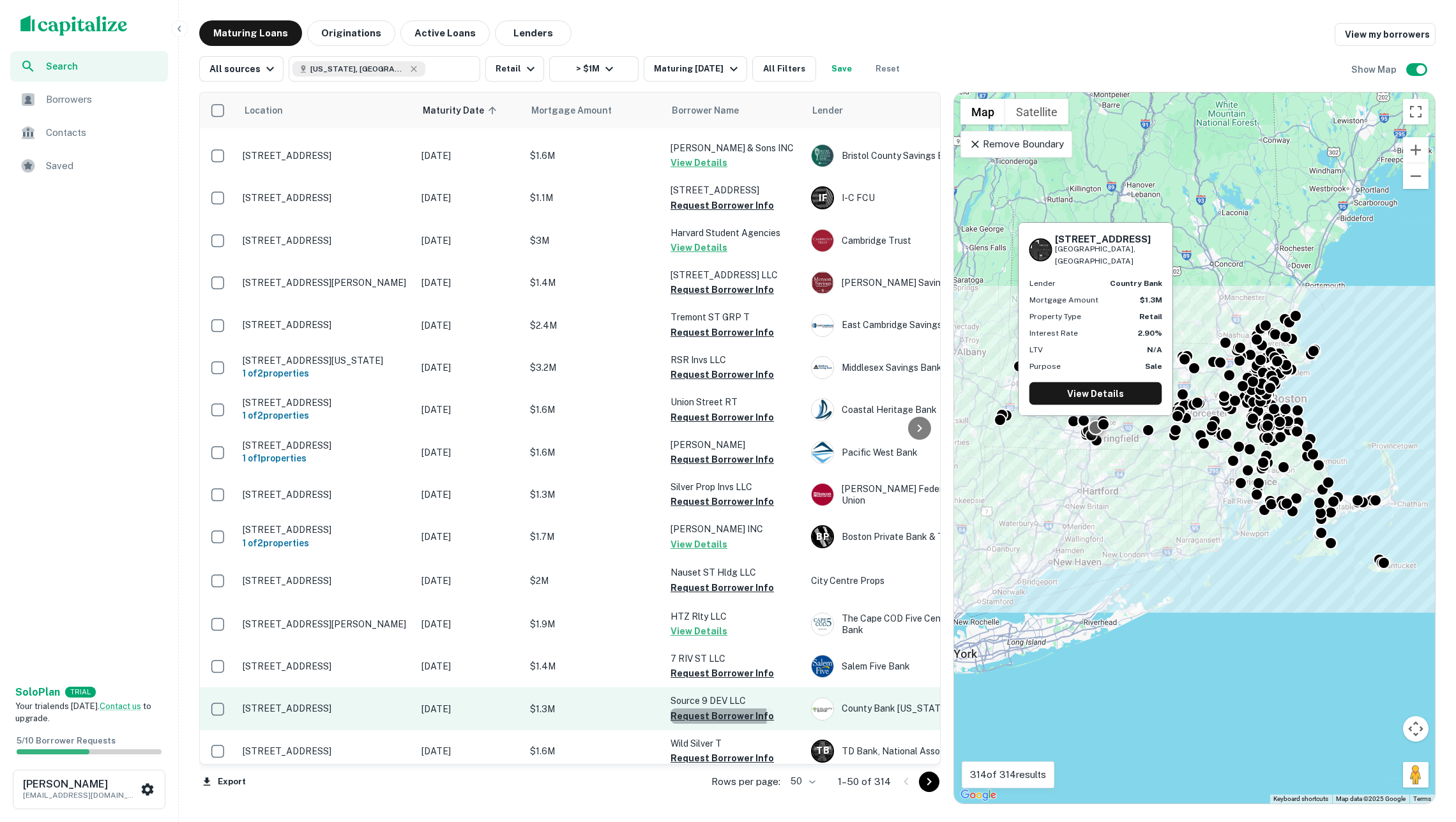
click at [714, 709] on button "Request Borrower Info" at bounding box center [722, 716] width 104 height 15
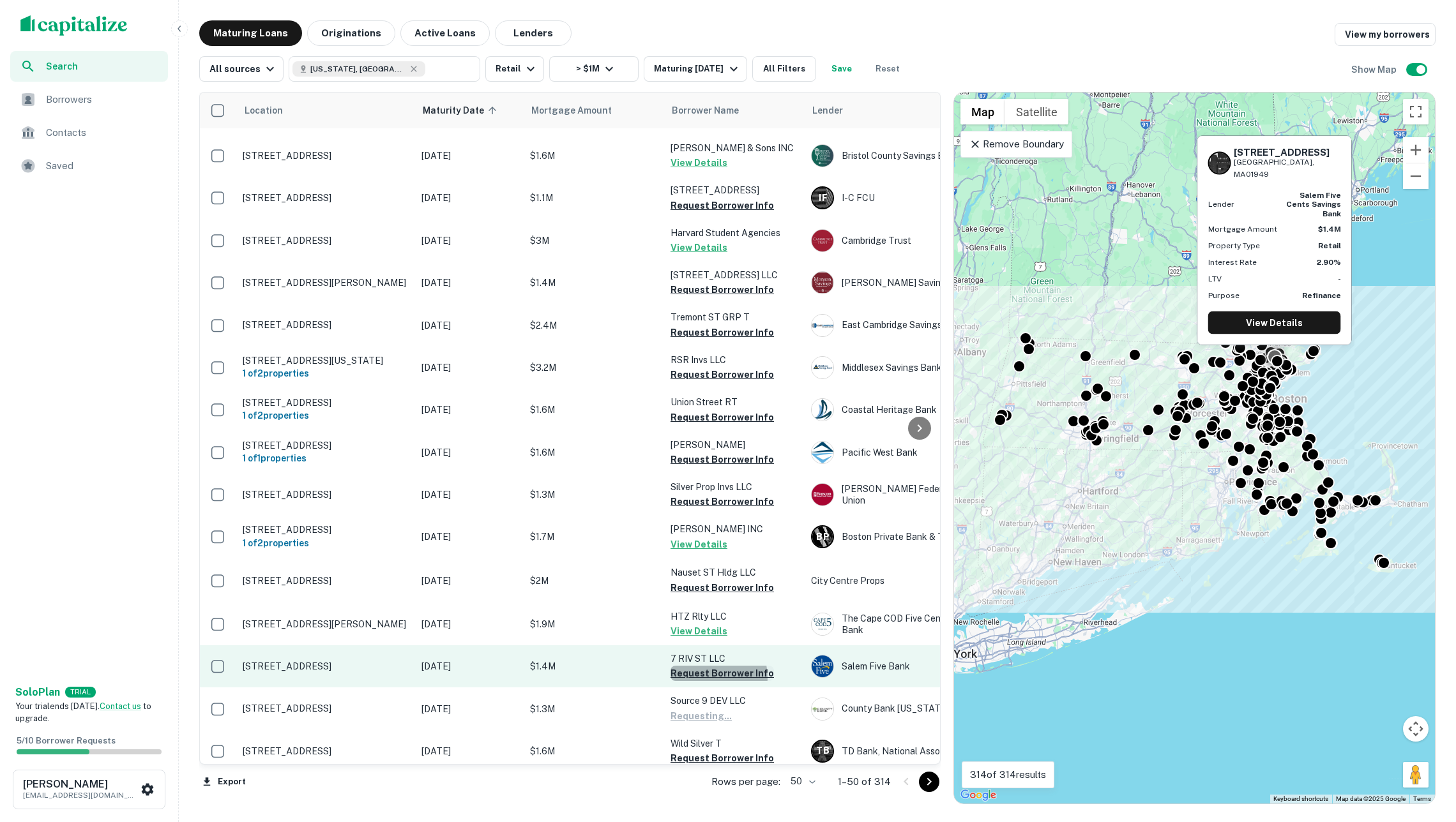
click at [710, 666] on button "Request Borrower Info" at bounding box center [722, 673] width 104 height 15
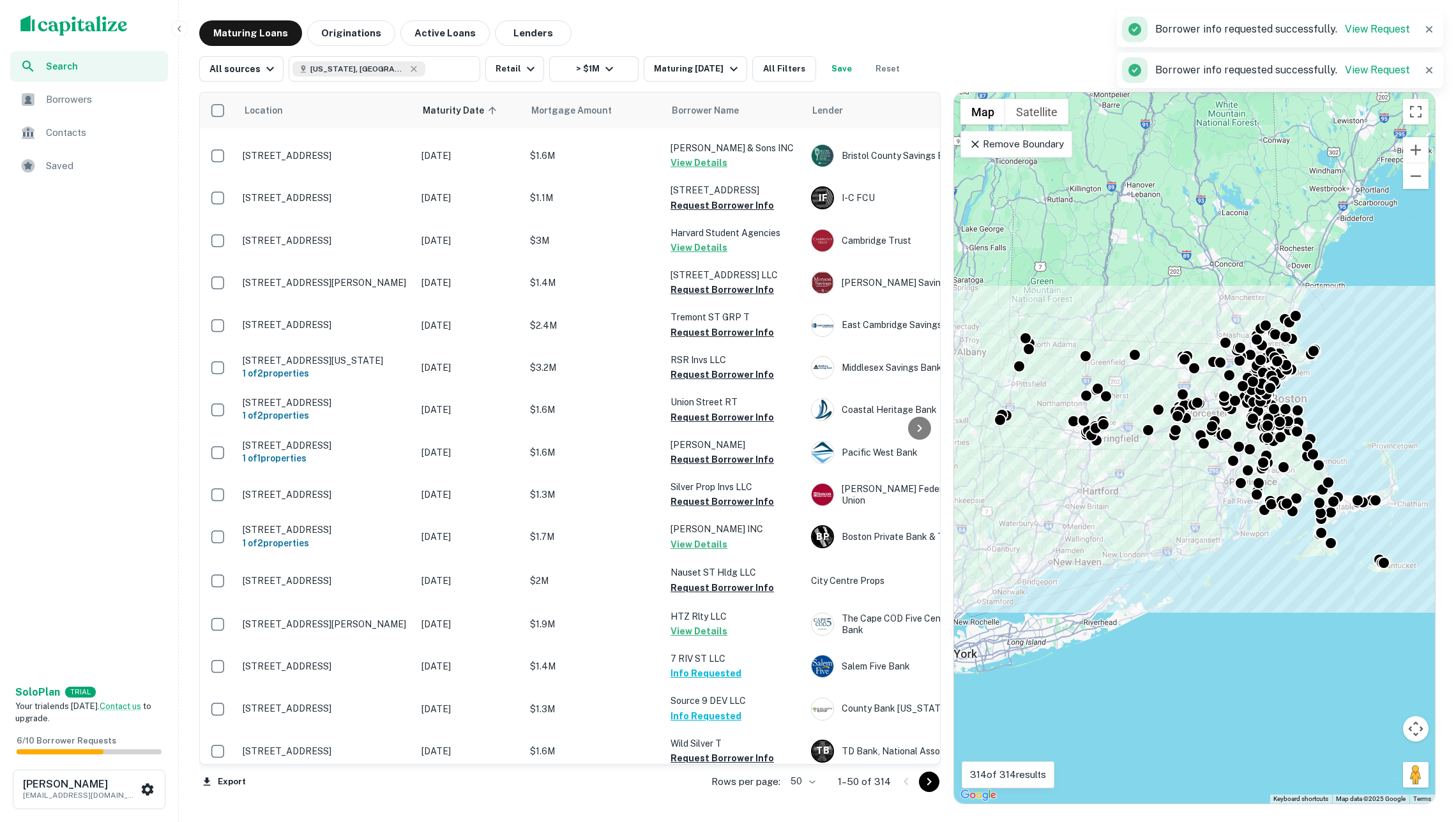
click at [928, 775] on icon "Go to next page" at bounding box center [929, 782] width 15 height 15
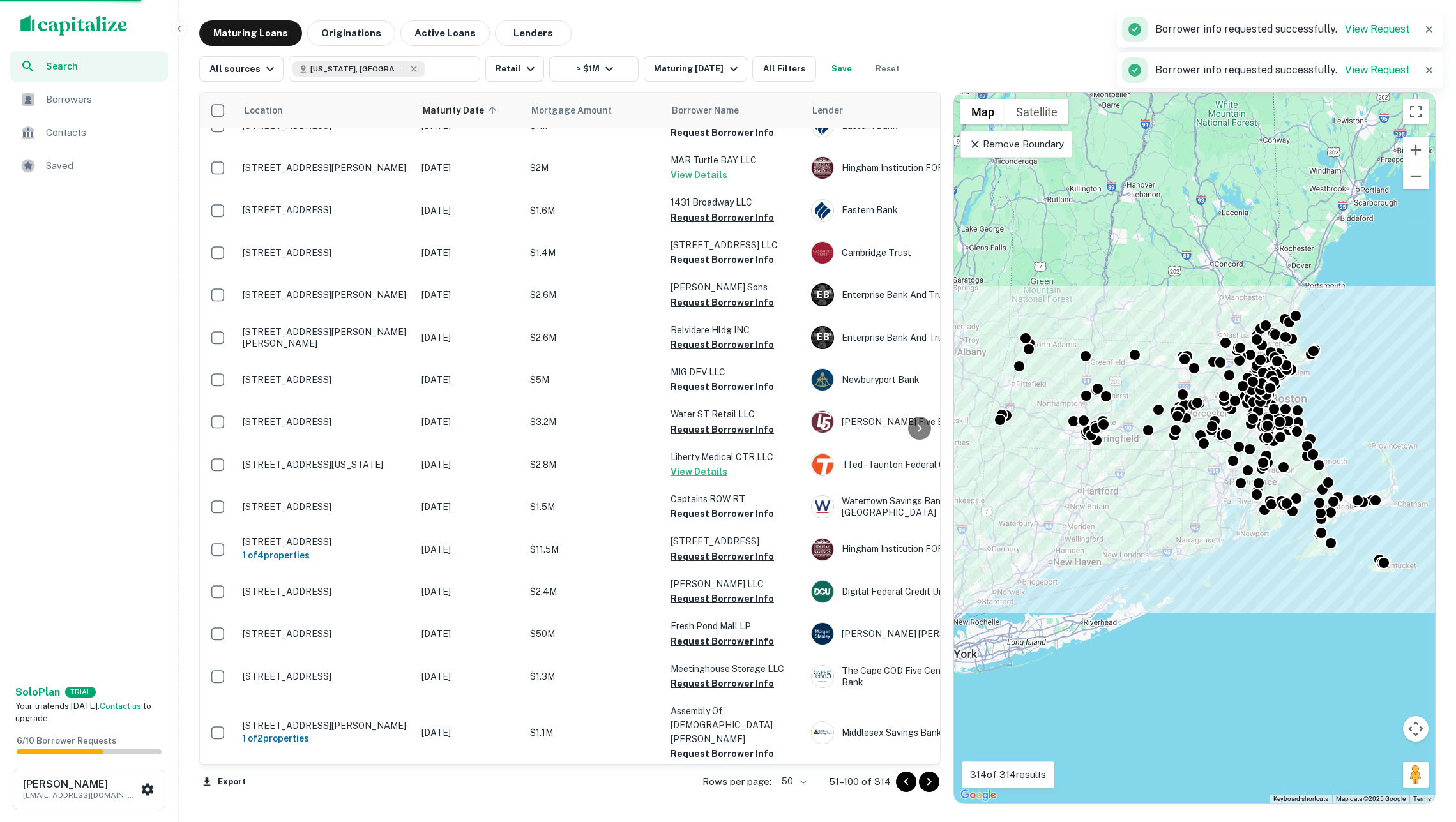
scroll to position [1468, 1]
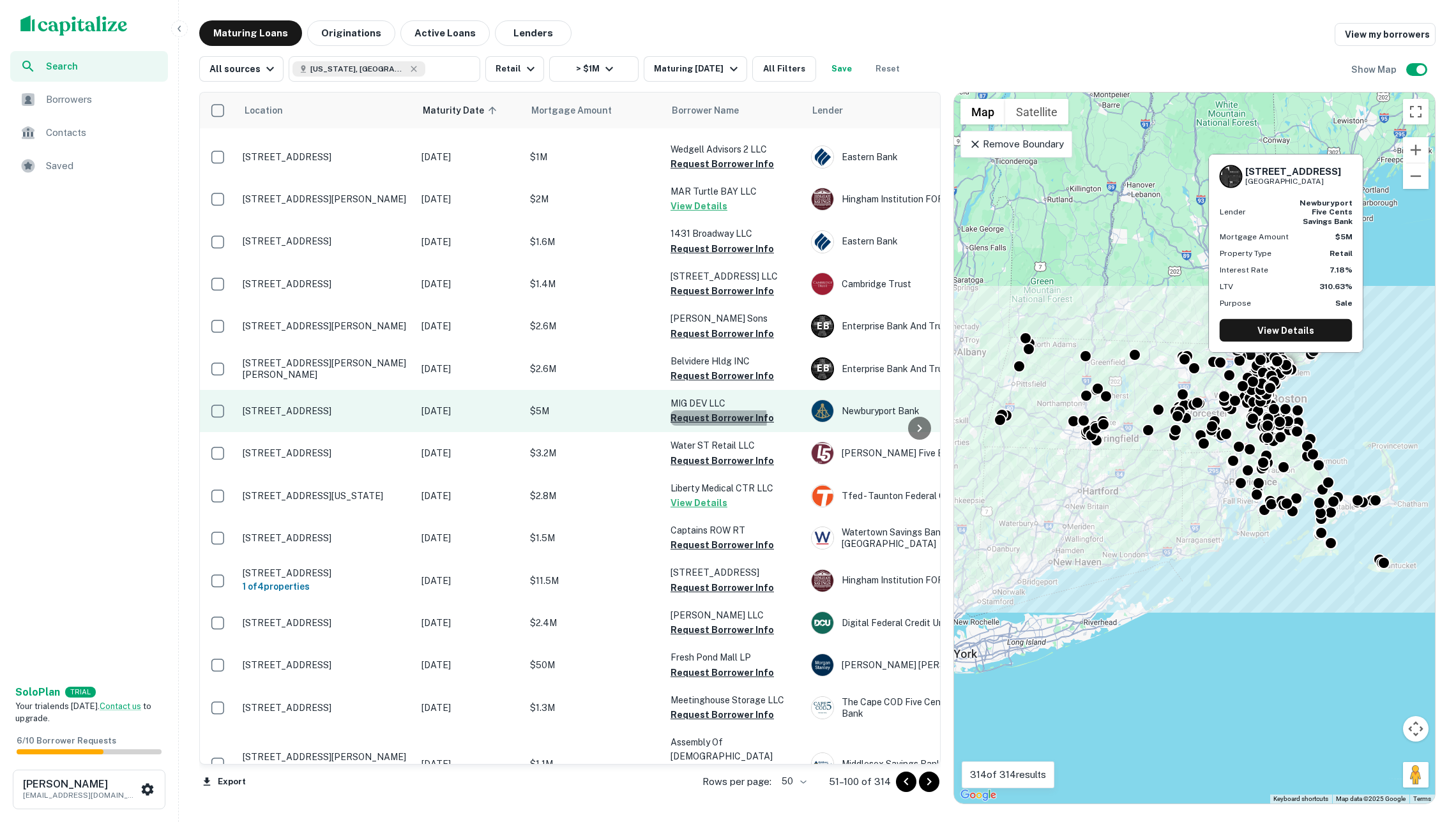
click at [707, 411] on button "Request Borrower Info" at bounding box center [722, 418] width 104 height 15
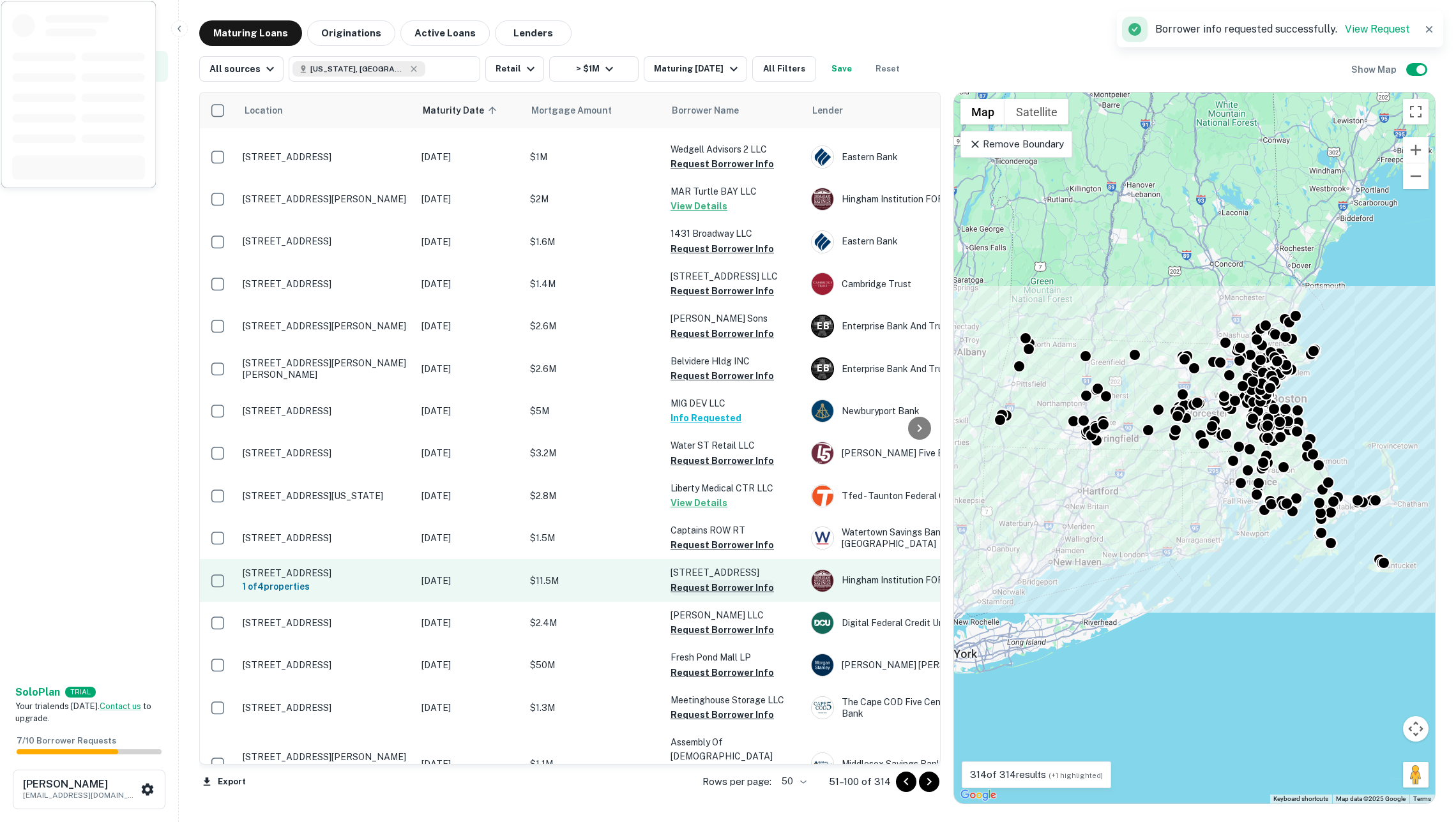
scroll to position [0, 0]
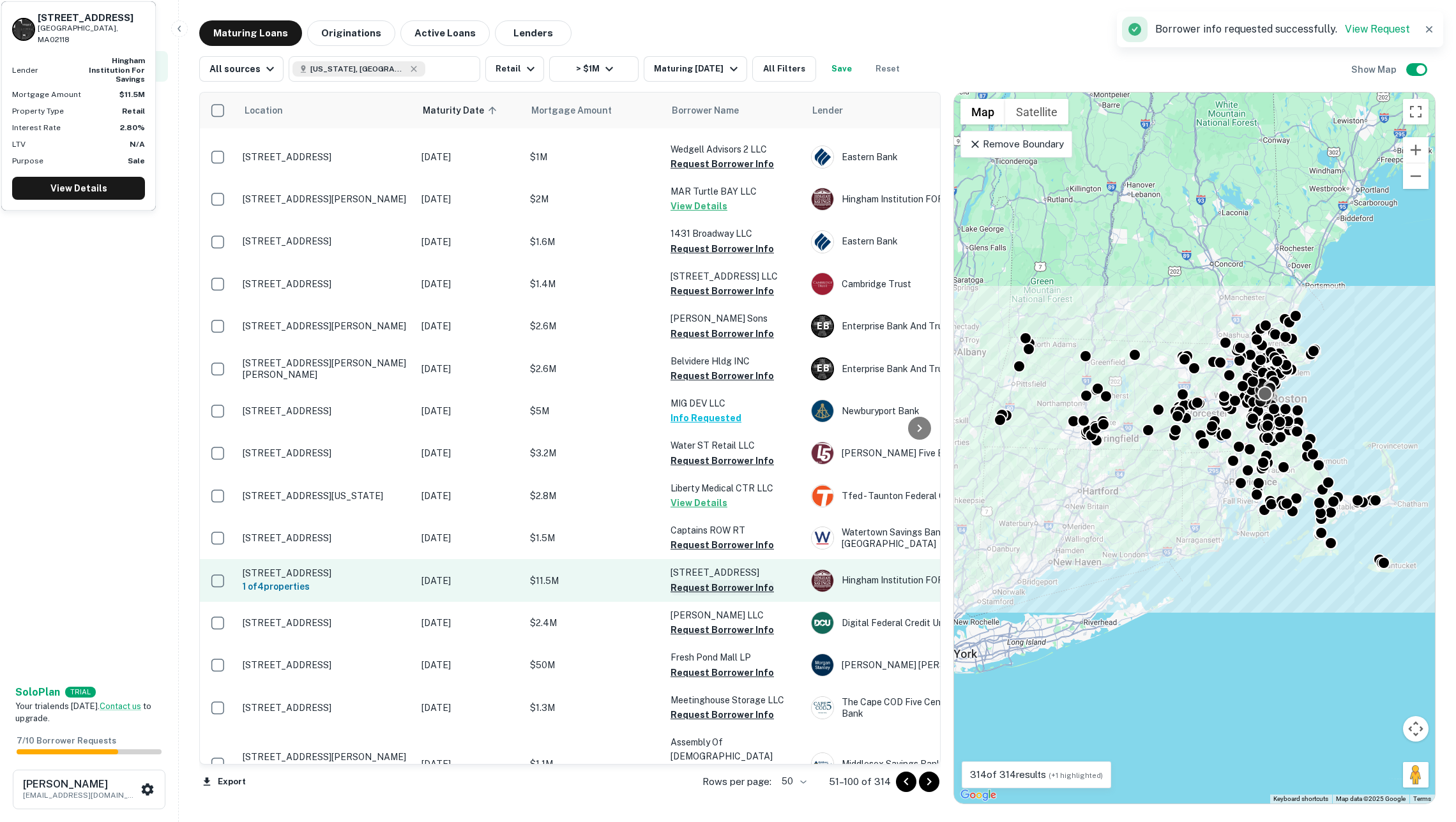
click at [713, 580] on button "Request Borrower Info" at bounding box center [722, 588] width 104 height 15
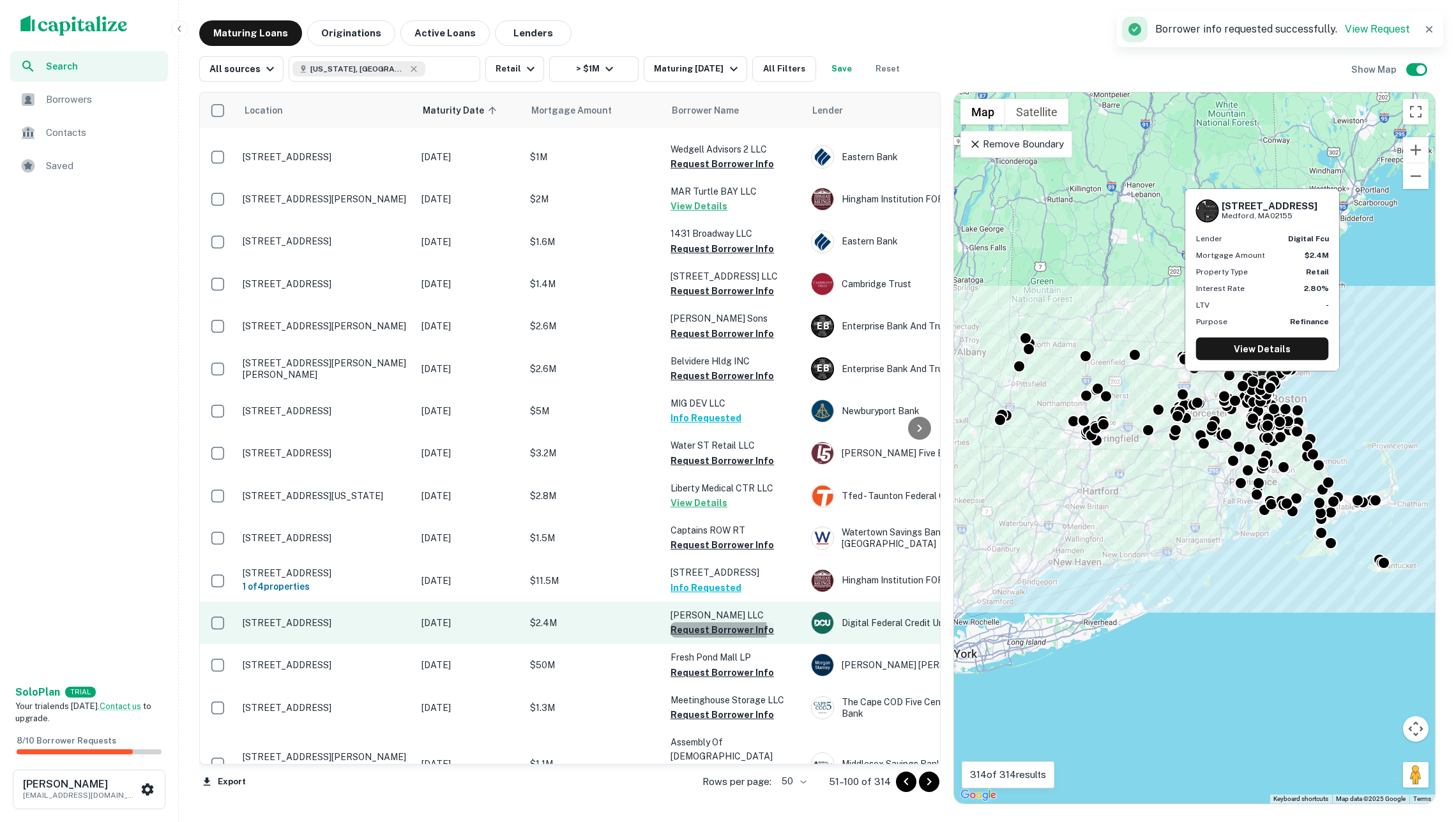
click at [713, 623] on button "Request Borrower Info" at bounding box center [722, 630] width 104 height 15
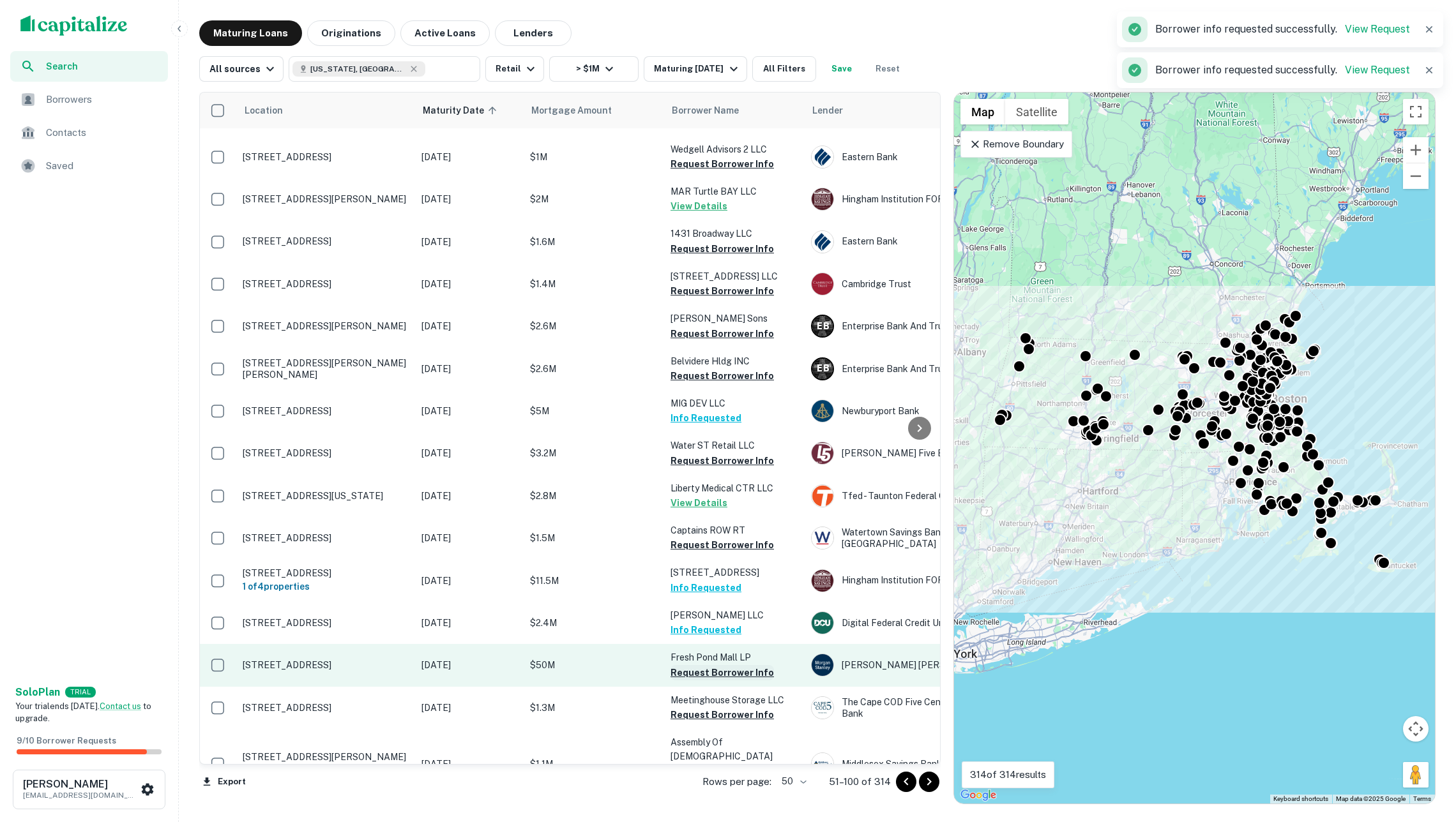
click at [713, 665] on button "Request Borrower Info" at bounding box center [722, 673] width 104 height 15
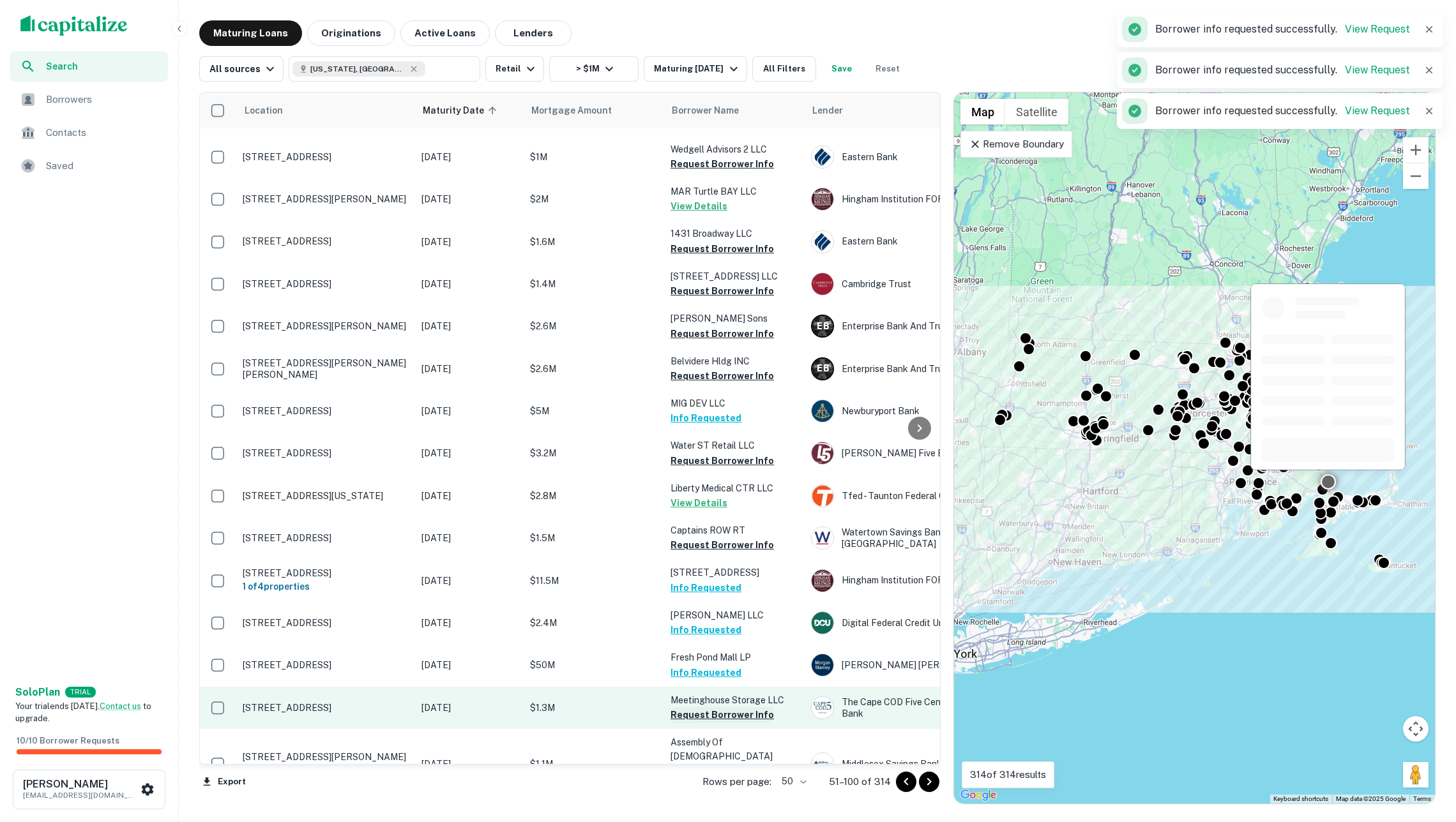
click at [718, 707] on button "Request Borrower Info" at bounding box center [722, 714] width 104 height 15
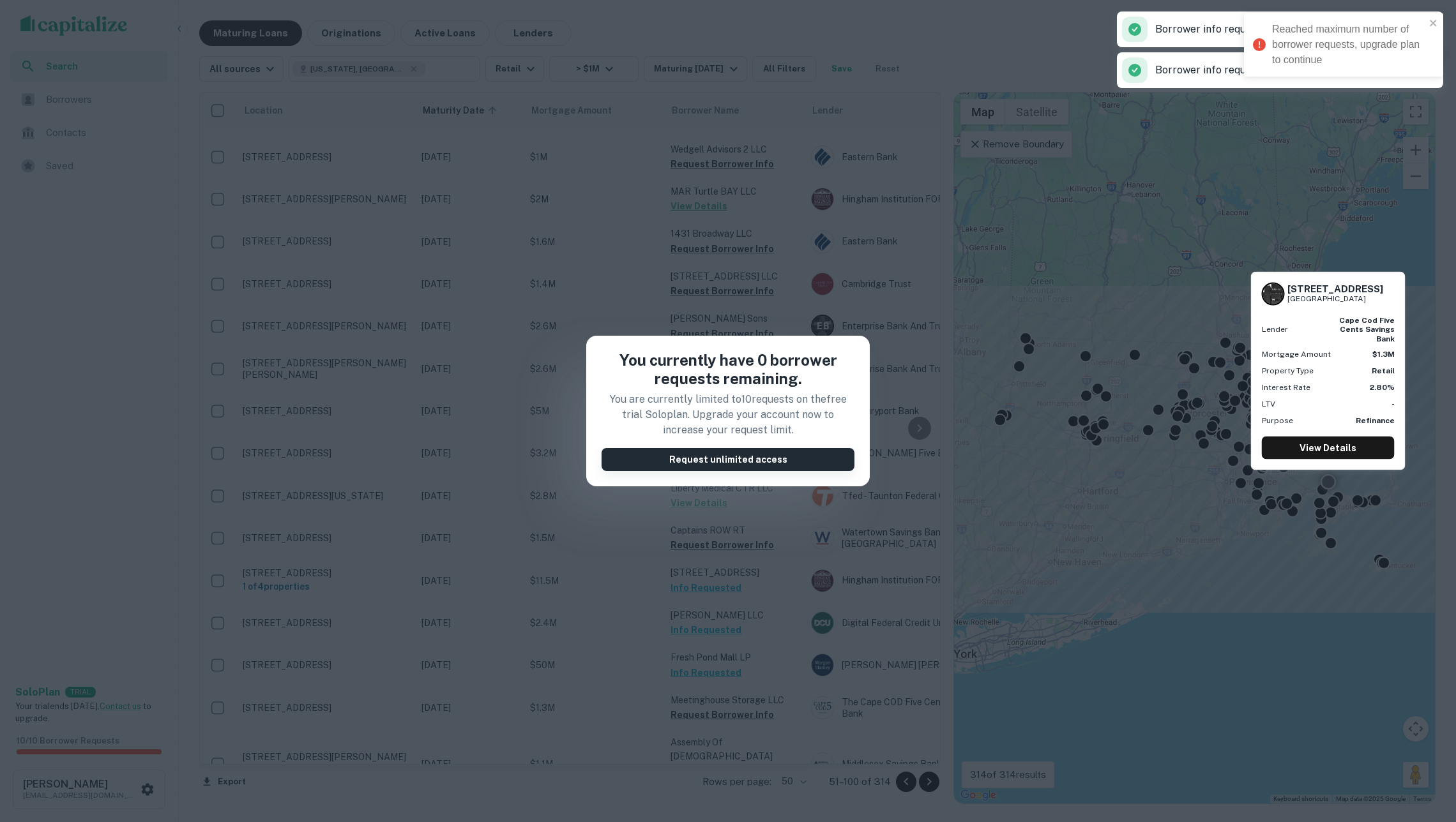
click at [656, 462] on button "Request unlimited access" at bounding box center [728, 460] width 253 height 23
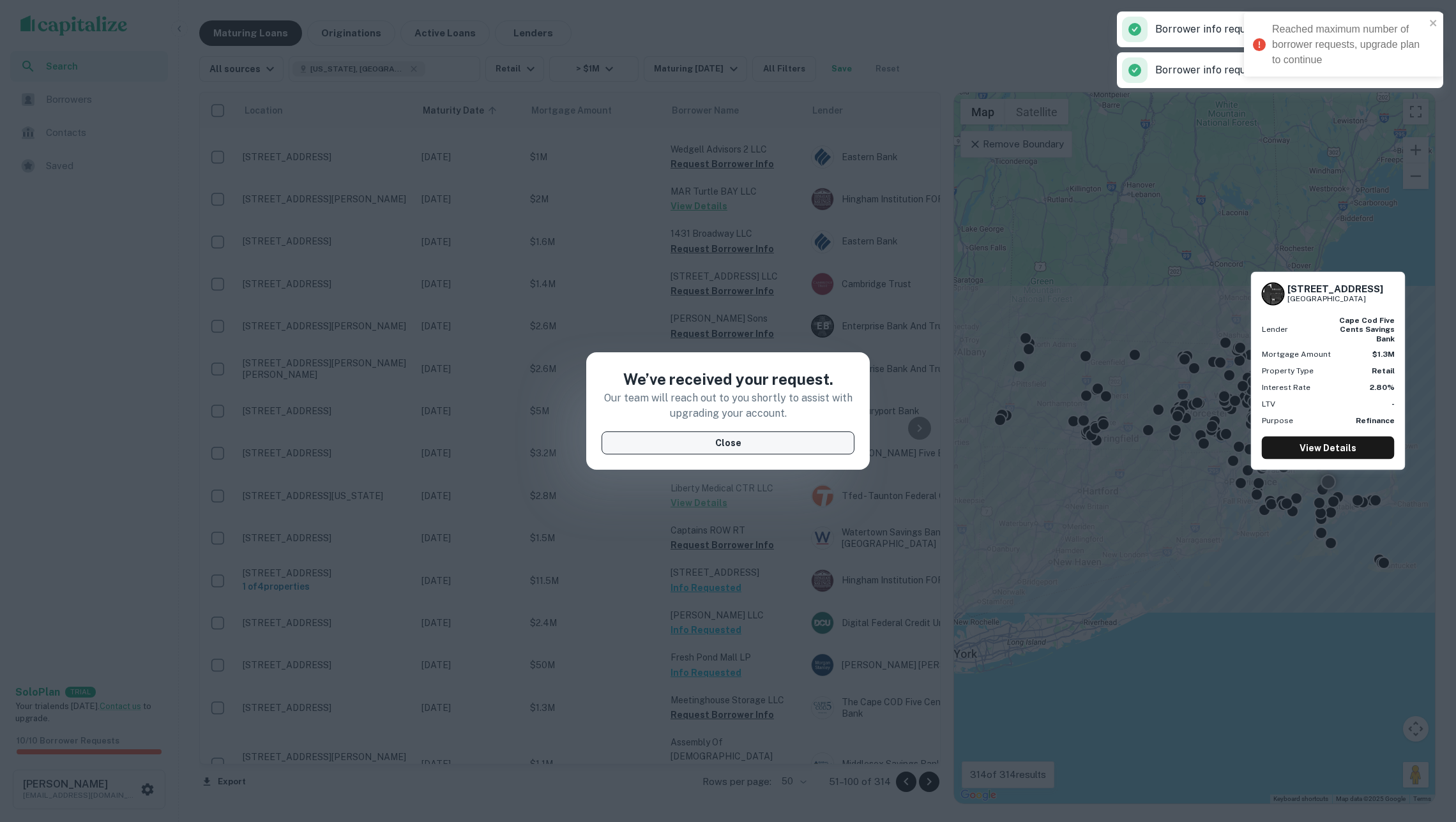
click at [645, 438] on button "Close" at bounding box center [728, 443] width 253 height 23
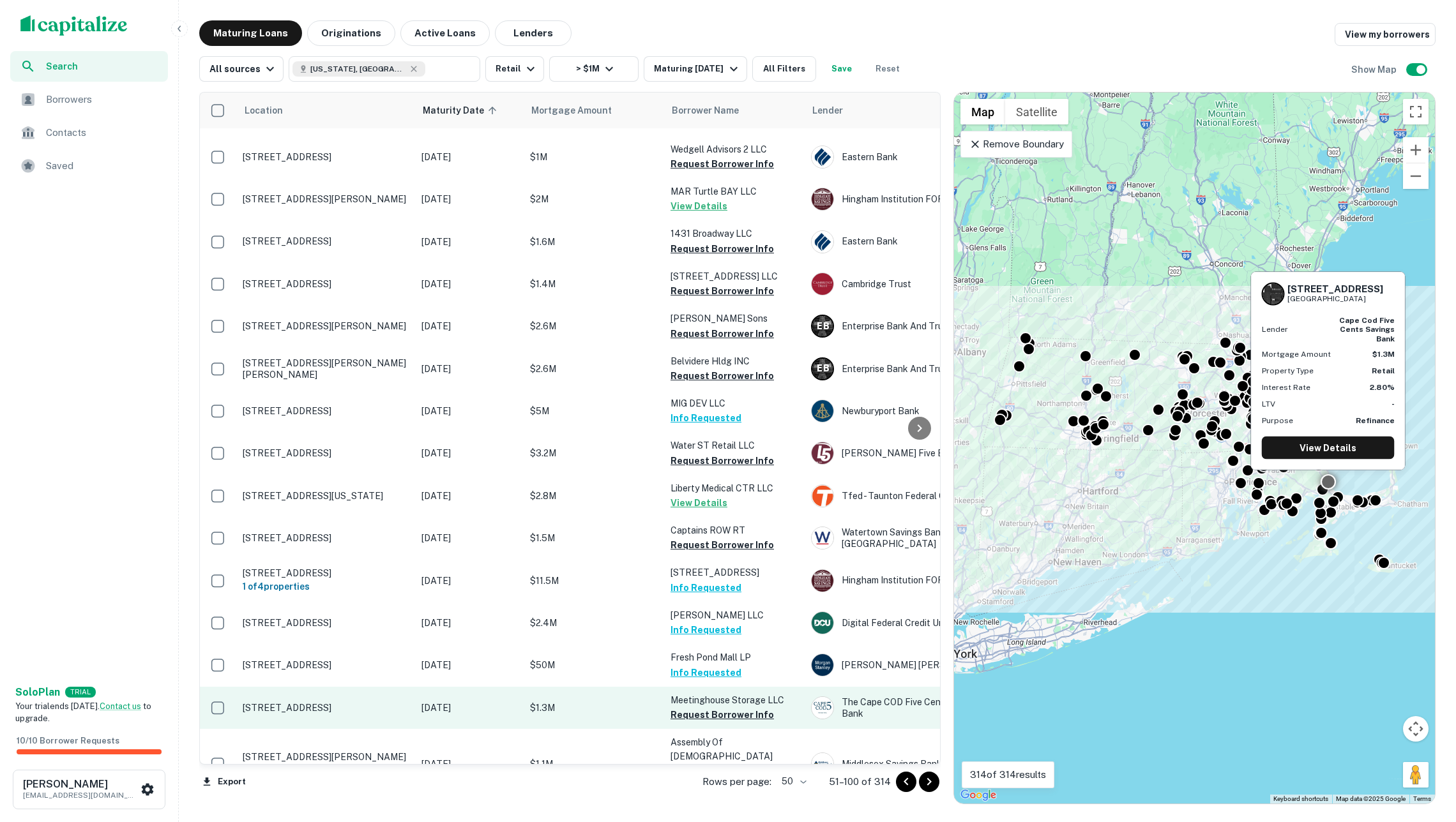
click at [618, 701] on p "$1.3M" at bounding box center [594, 708] width 128 height 14
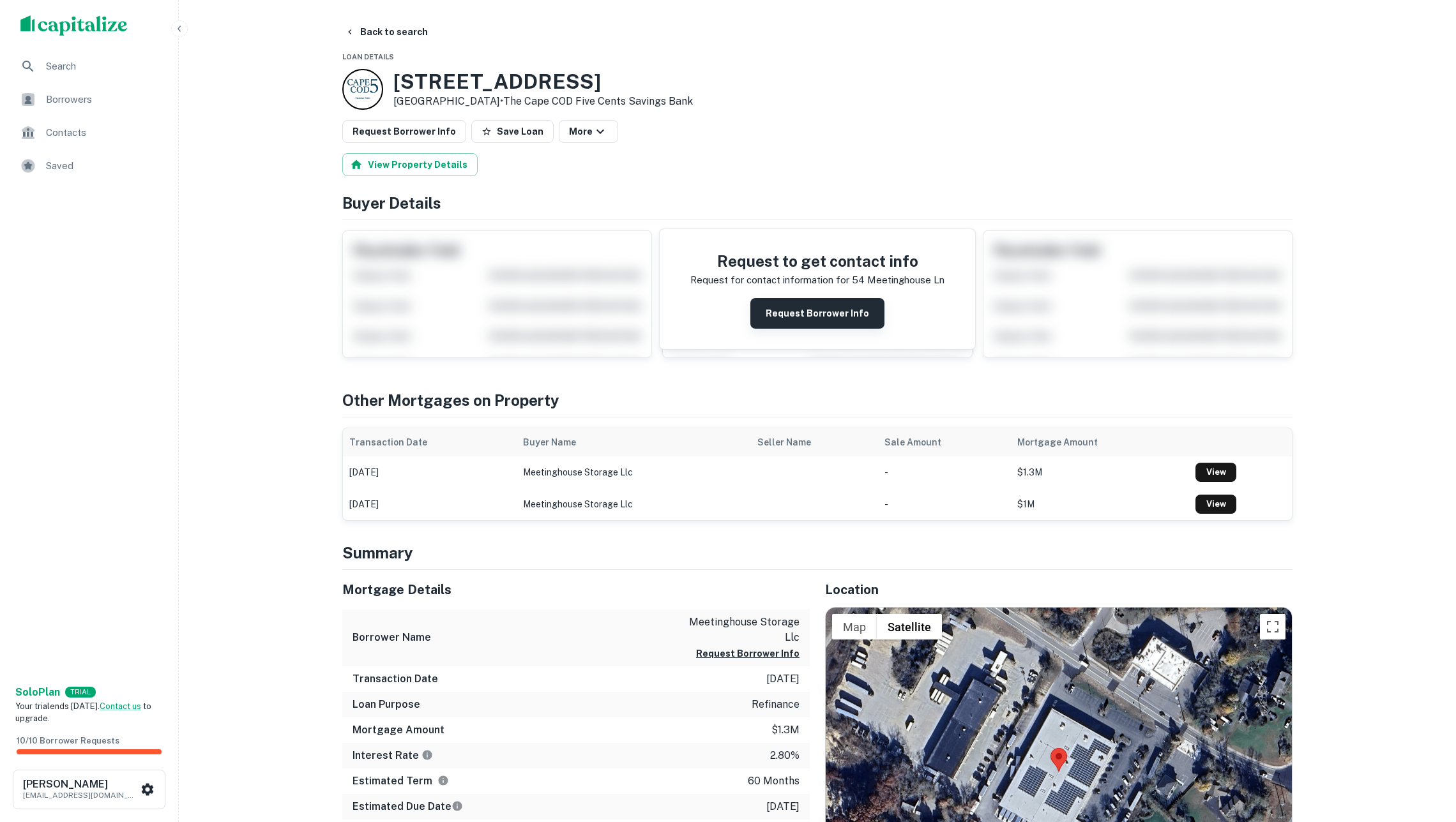
click at [839, 313] on button "Request Borrower Info" at bounding box center [817, 313] width 134 height 31
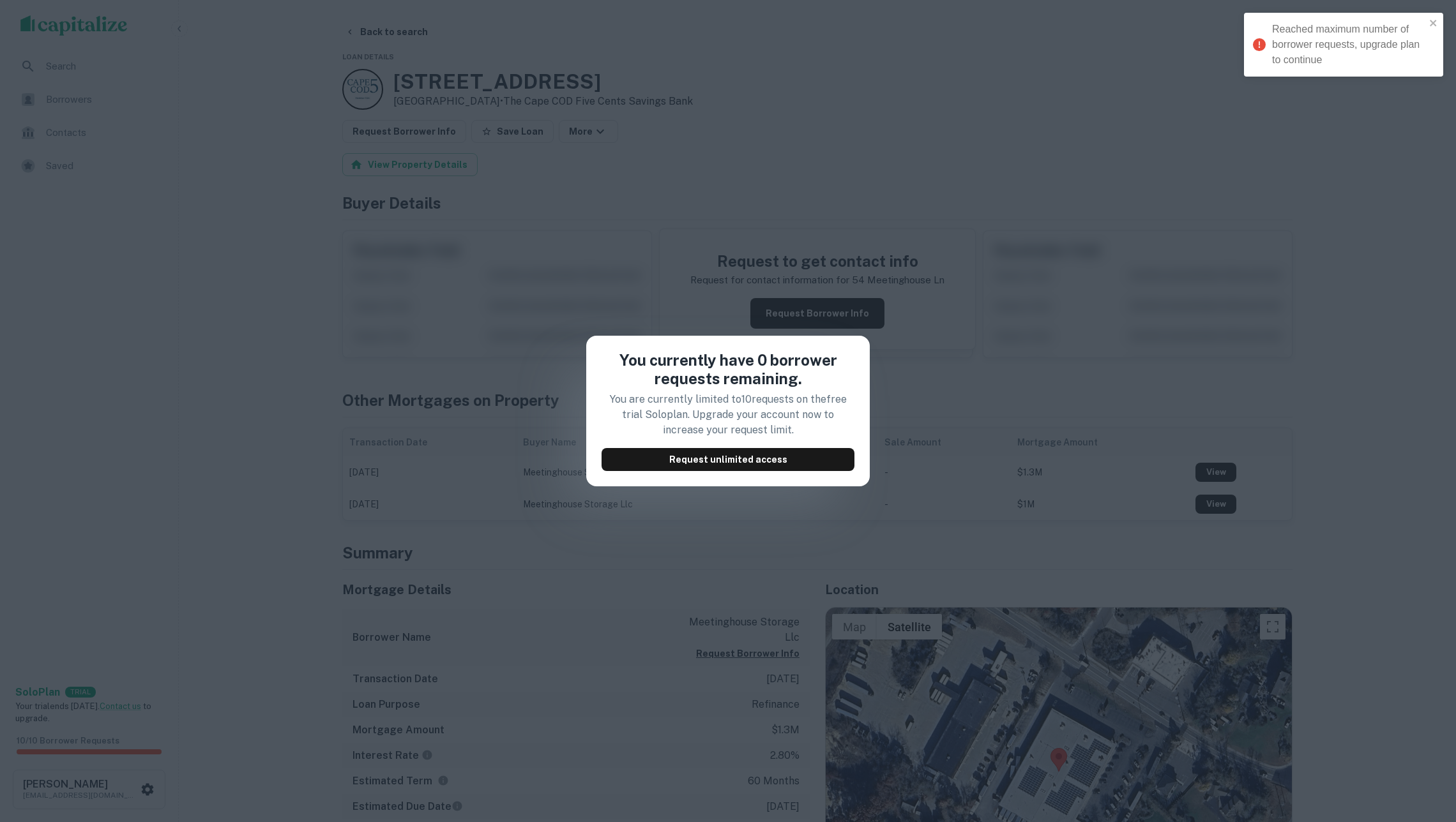
click at [745, 547] on div "You currently have 0 borrower requests remaining. You are currently limited to …" at bounding box center [728, 411] width 1456 height 822
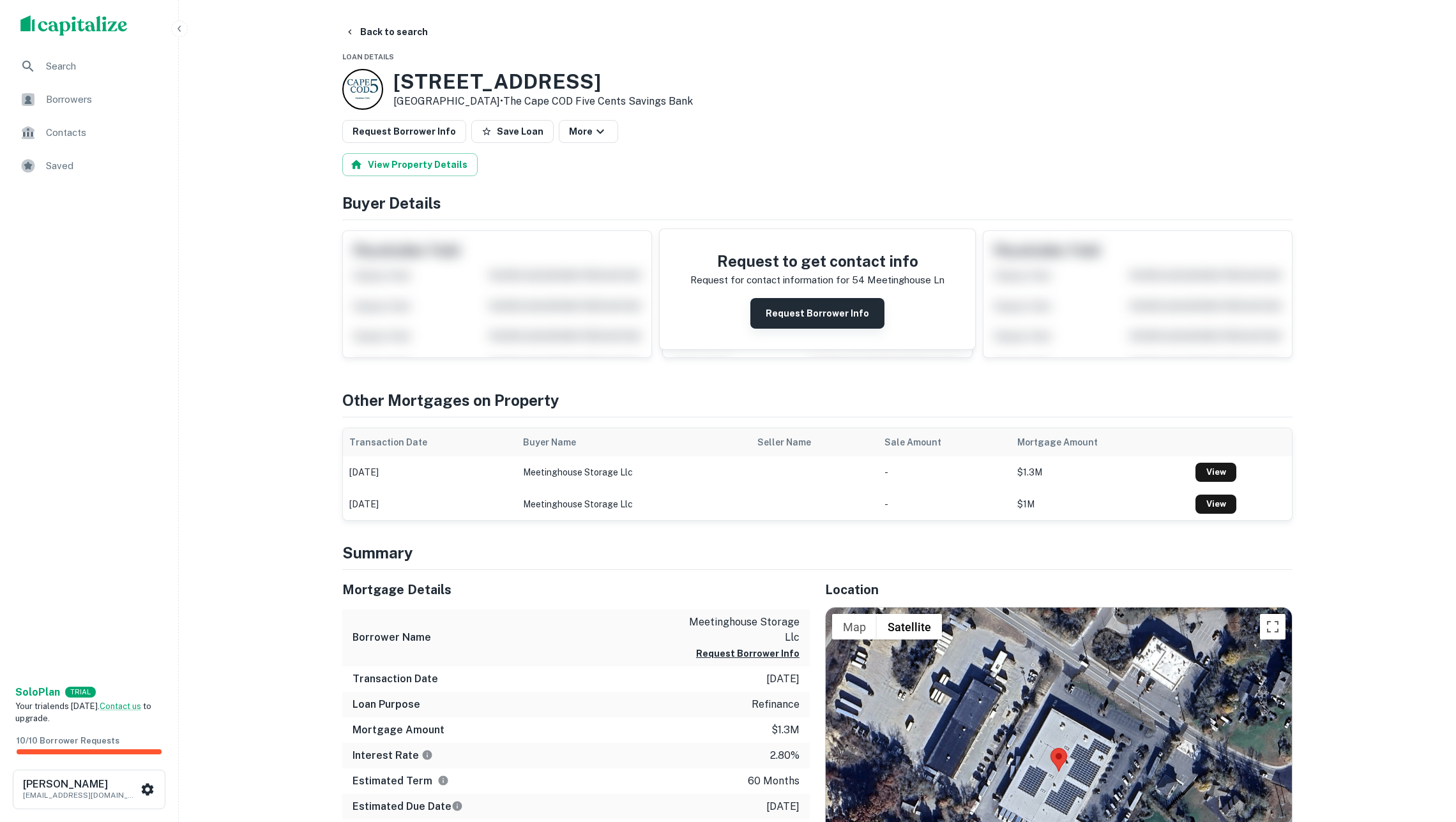
click at [818, 319] on button "Request Borrower Info" at bounding box center [817, 313] width 134 height 31
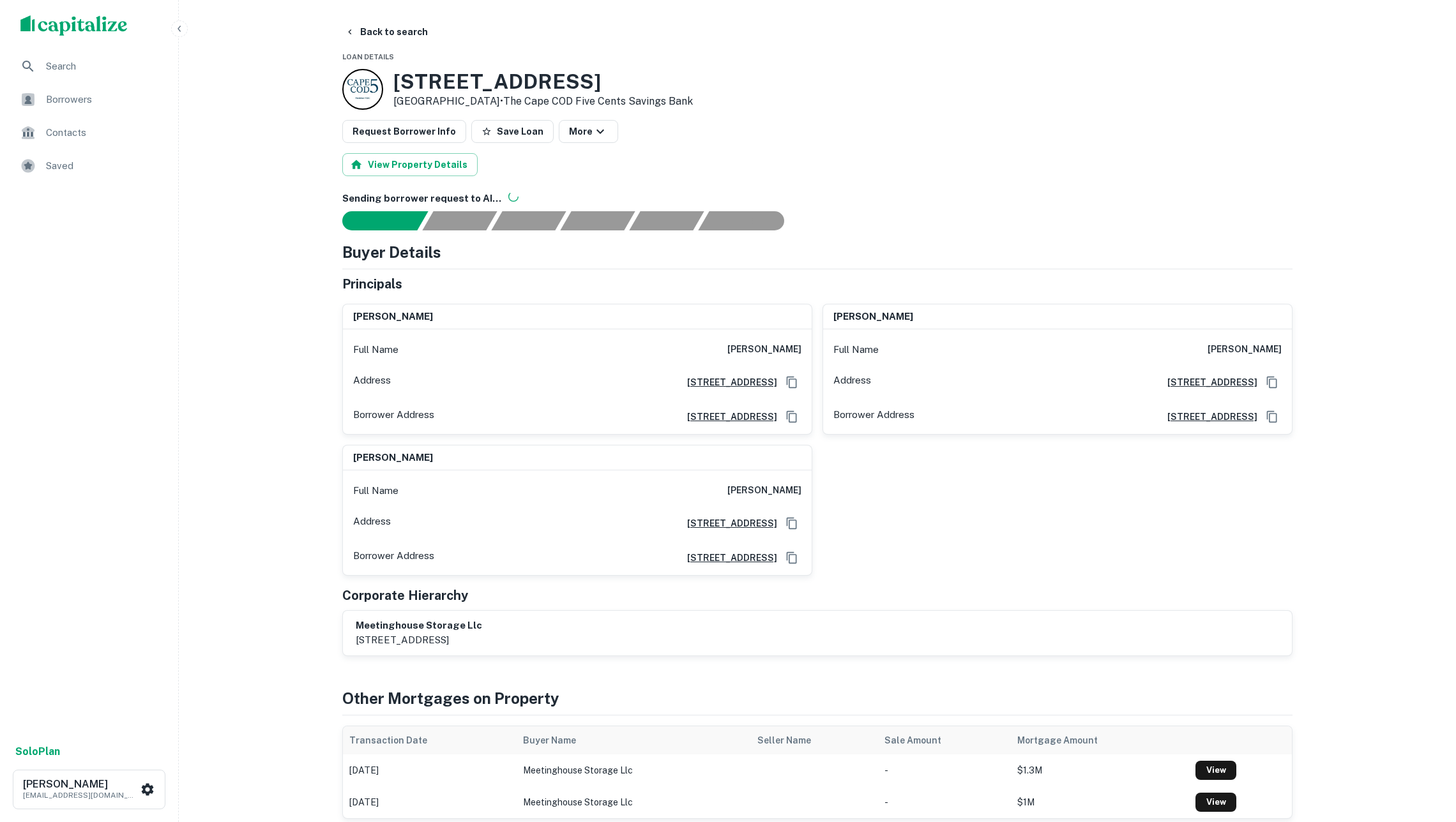
click at [394, 26] on button "Back to search" at bounding box center [387, 32] width 94 height 23
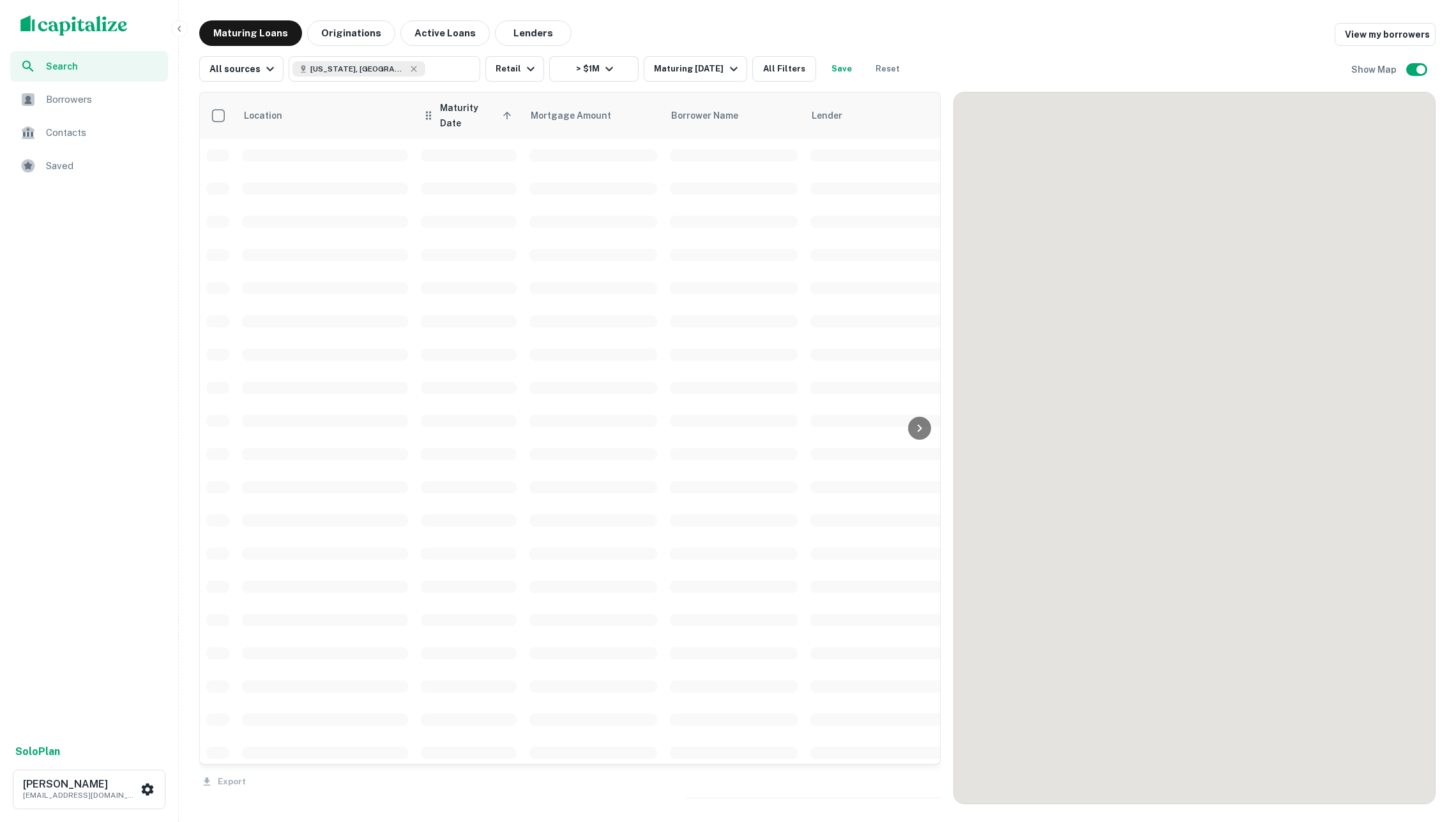
scroll to position [1468, 0]
